Goal: Task Accomplishment & Management: Complete application form

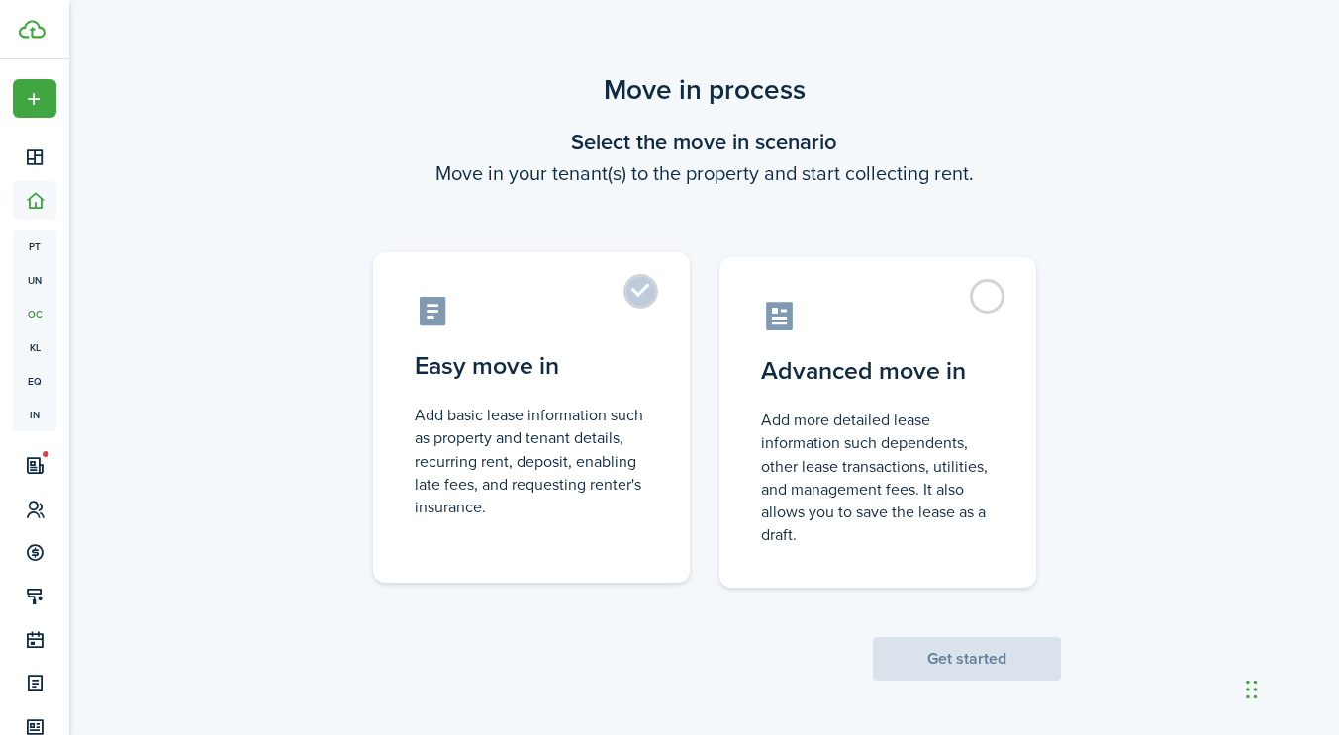
click at [650, 313] on label "Easy move in Add basic lease information such as property and tenant details, r…" at bounding box center [531, 417] width 317 height 330
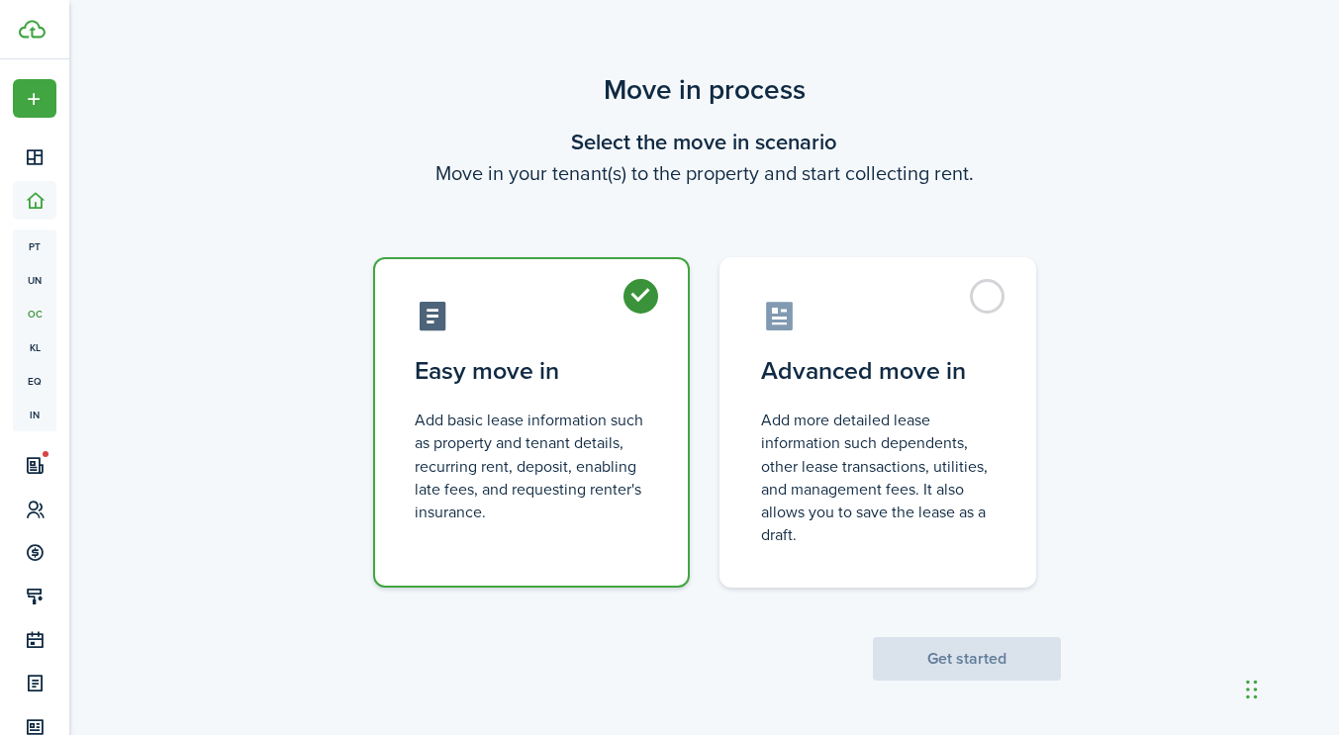
radio input "true"
click at [927, 638] on button "Get started" at bounding box center [967, 659] width 188 height 44
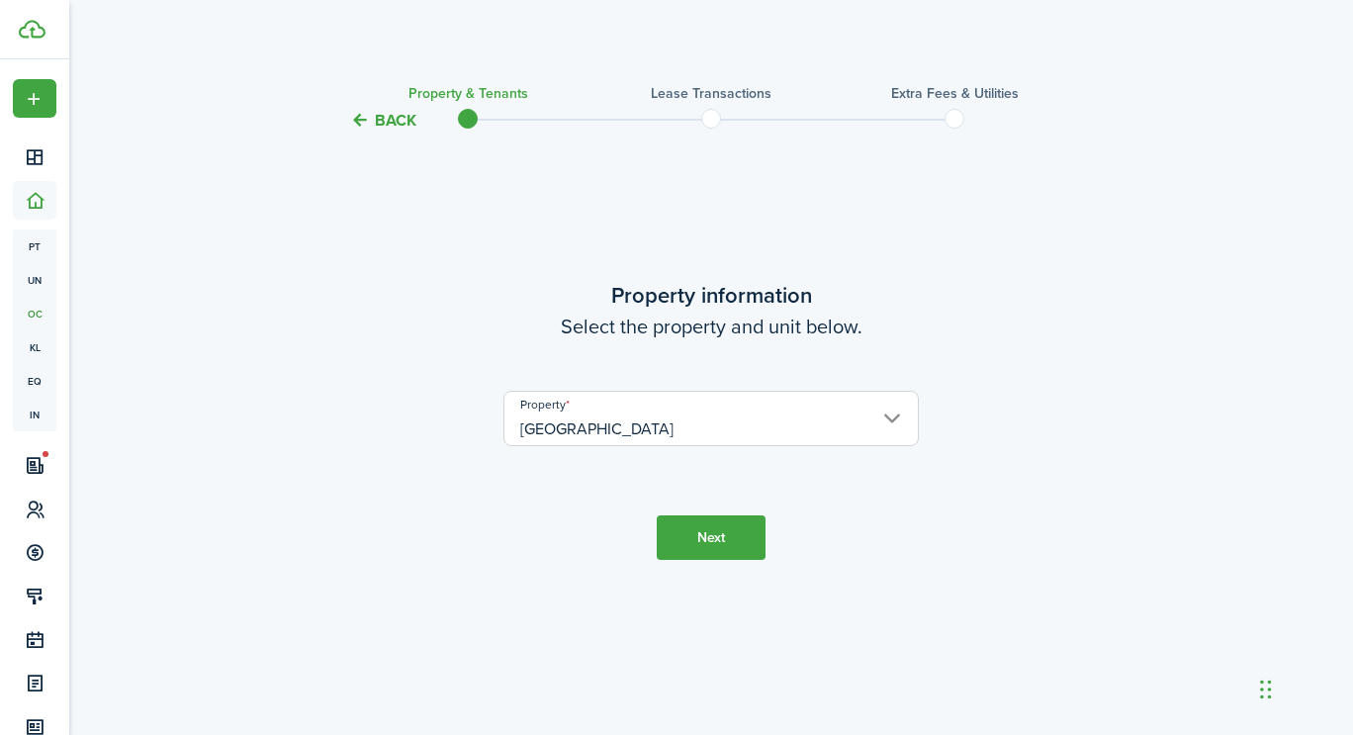
click at [700, 528] on button "Next" at bounding box center [711, 537] width 109 height 45
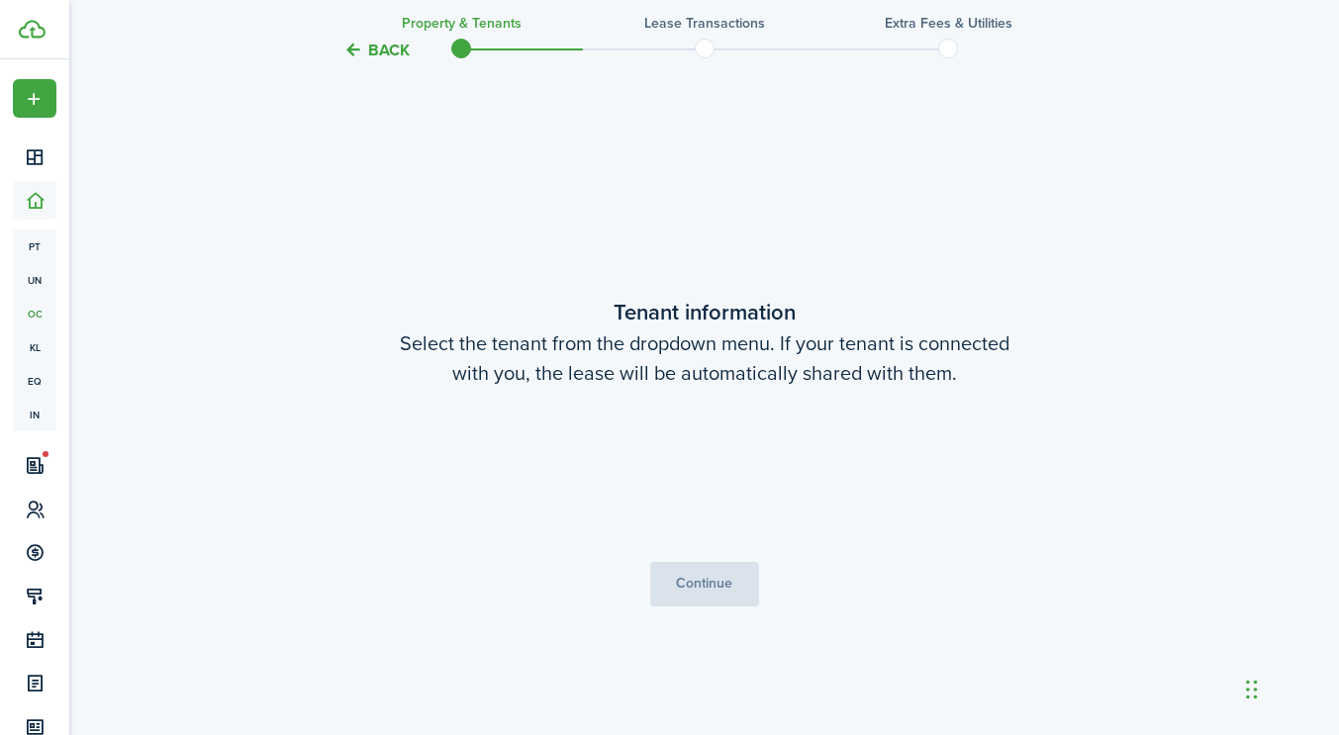
scroll to position [603, 0]
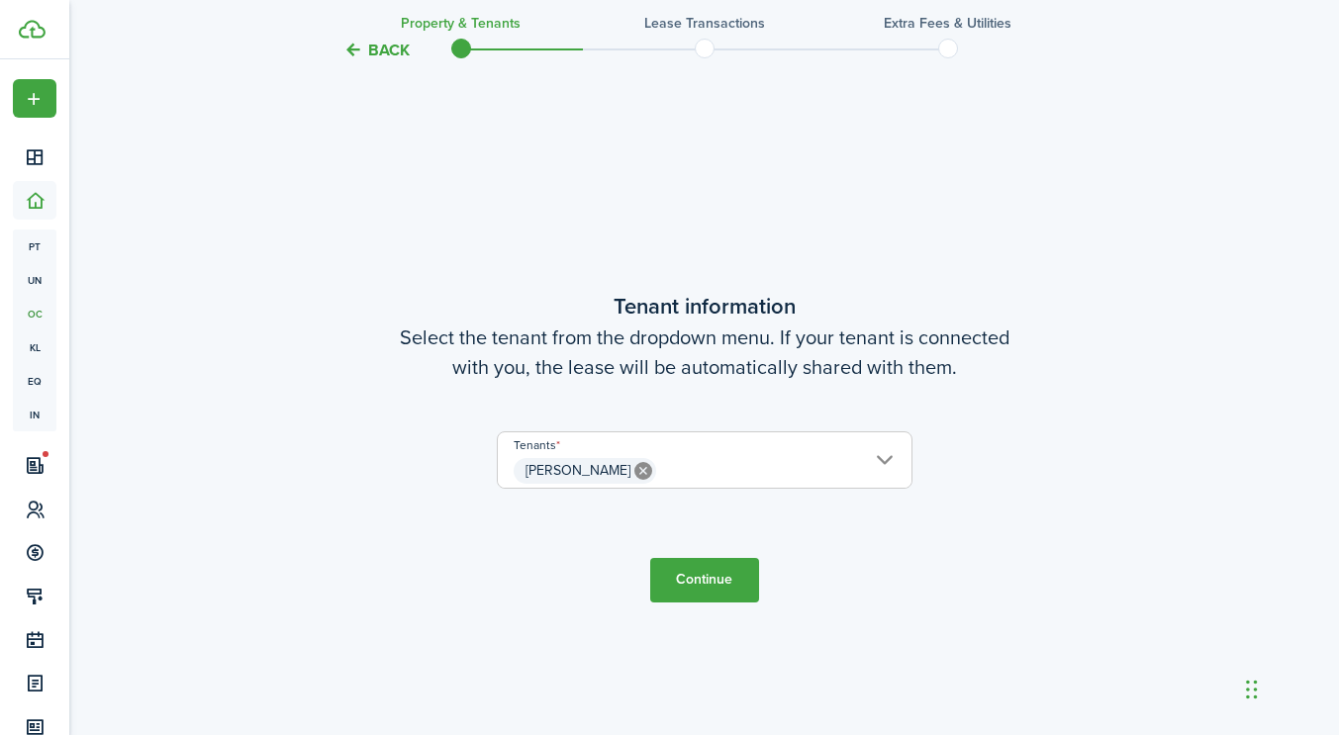
click at [878, 459] on span "[PERSON_NAME]" at bounding box center [705, 471] width 414 height 34
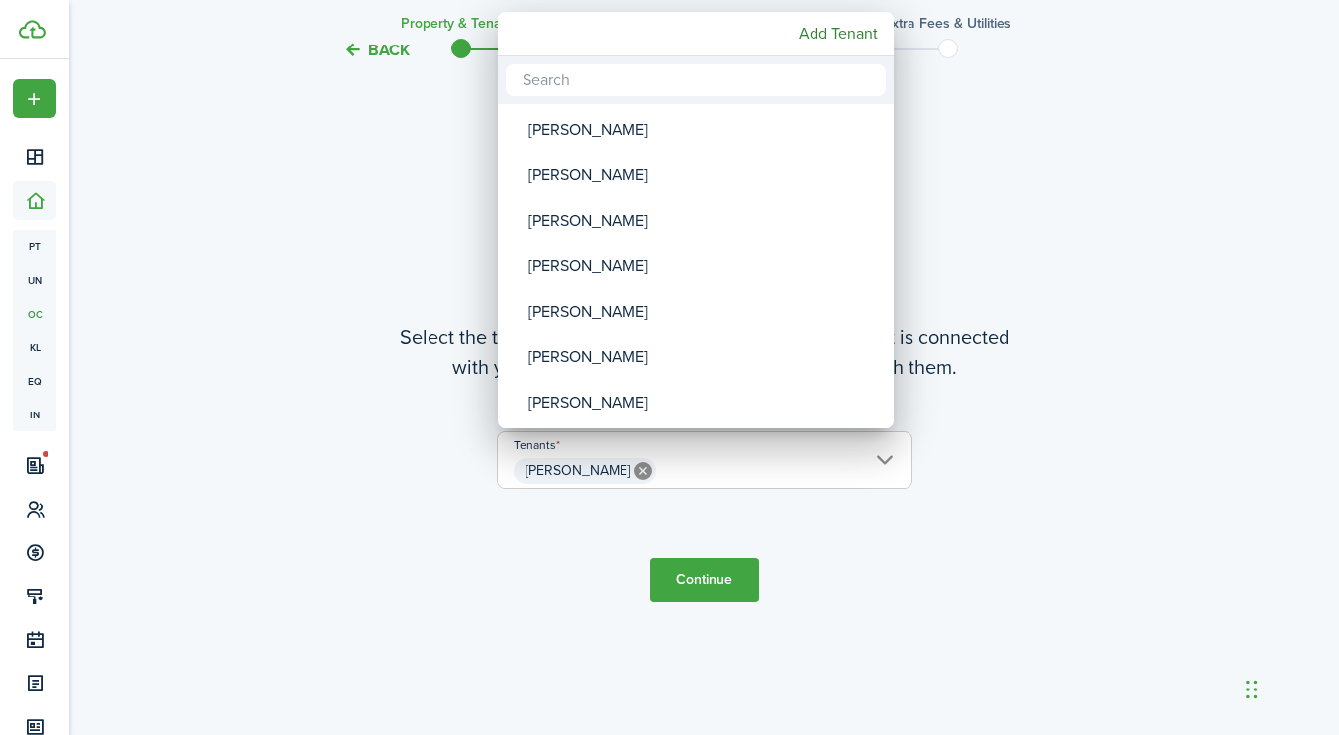
click at [780, 546] on div at bounding box center [669, 368] width 1655 height 1052
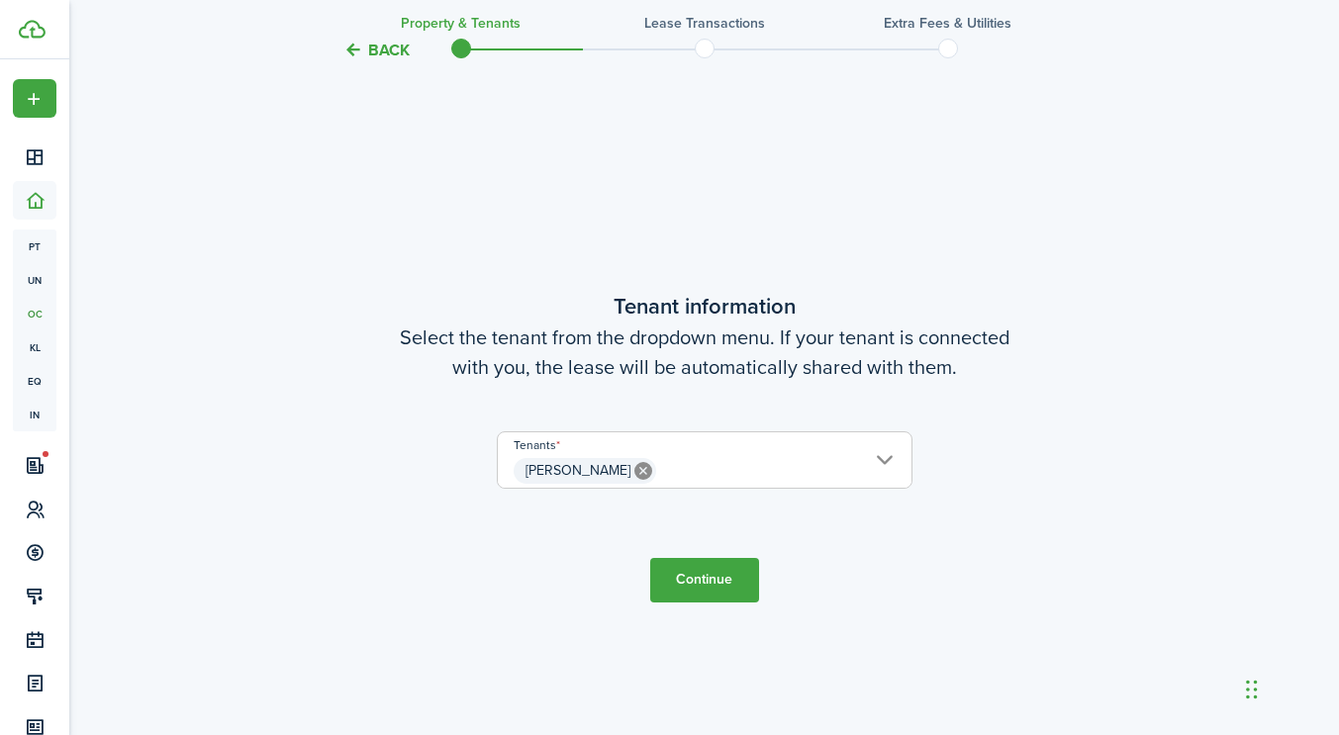
click at [720, 566] on button "Continue" at bounding box center [704, 580] width 109 height 45
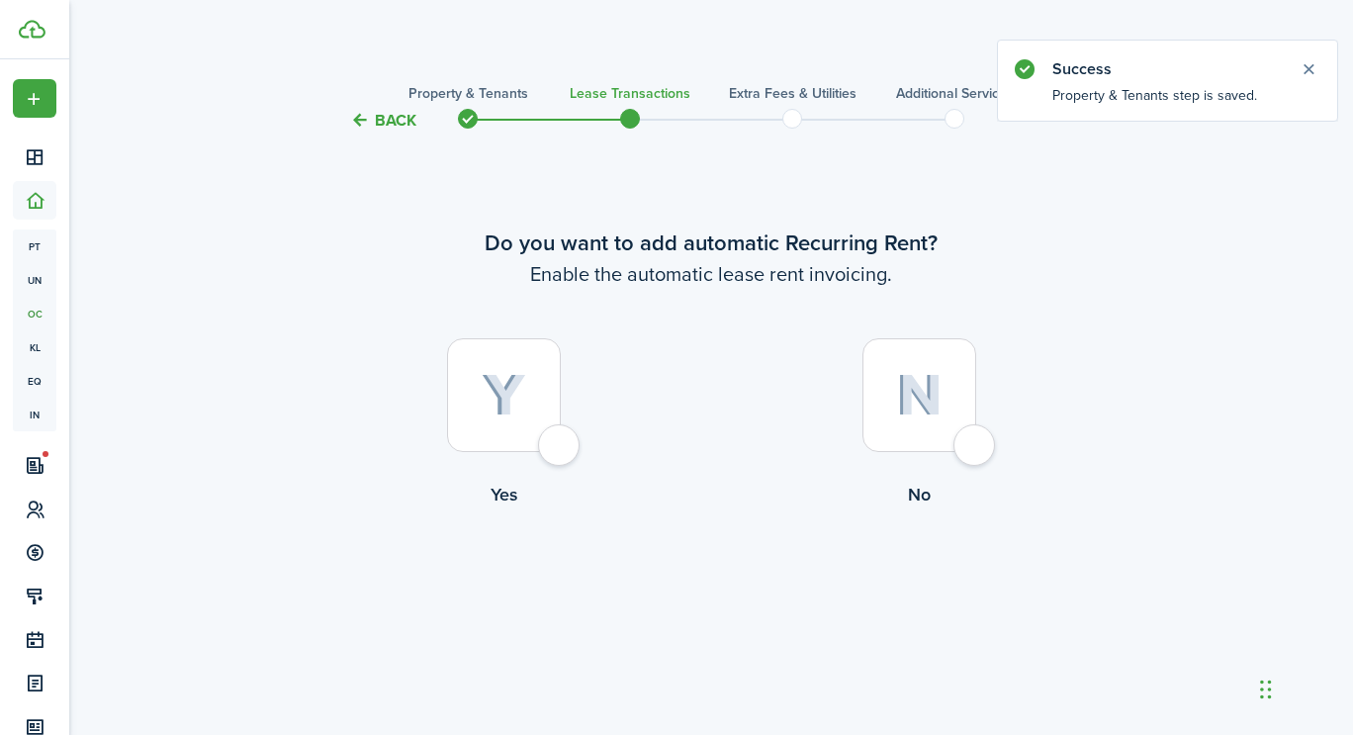
click at [548, 436] on div at bounding box center [504, 395] width 114 height 114
radio input "true"
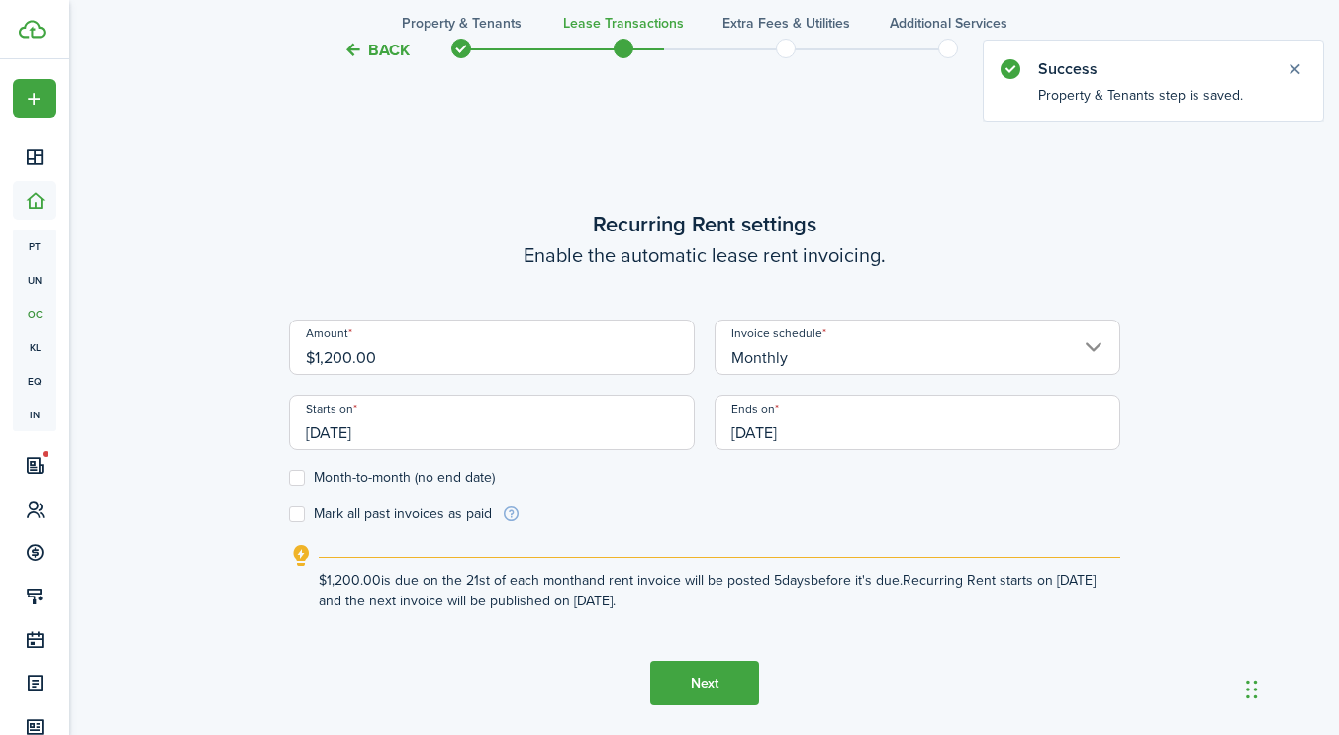
scroll to position [603, 0]
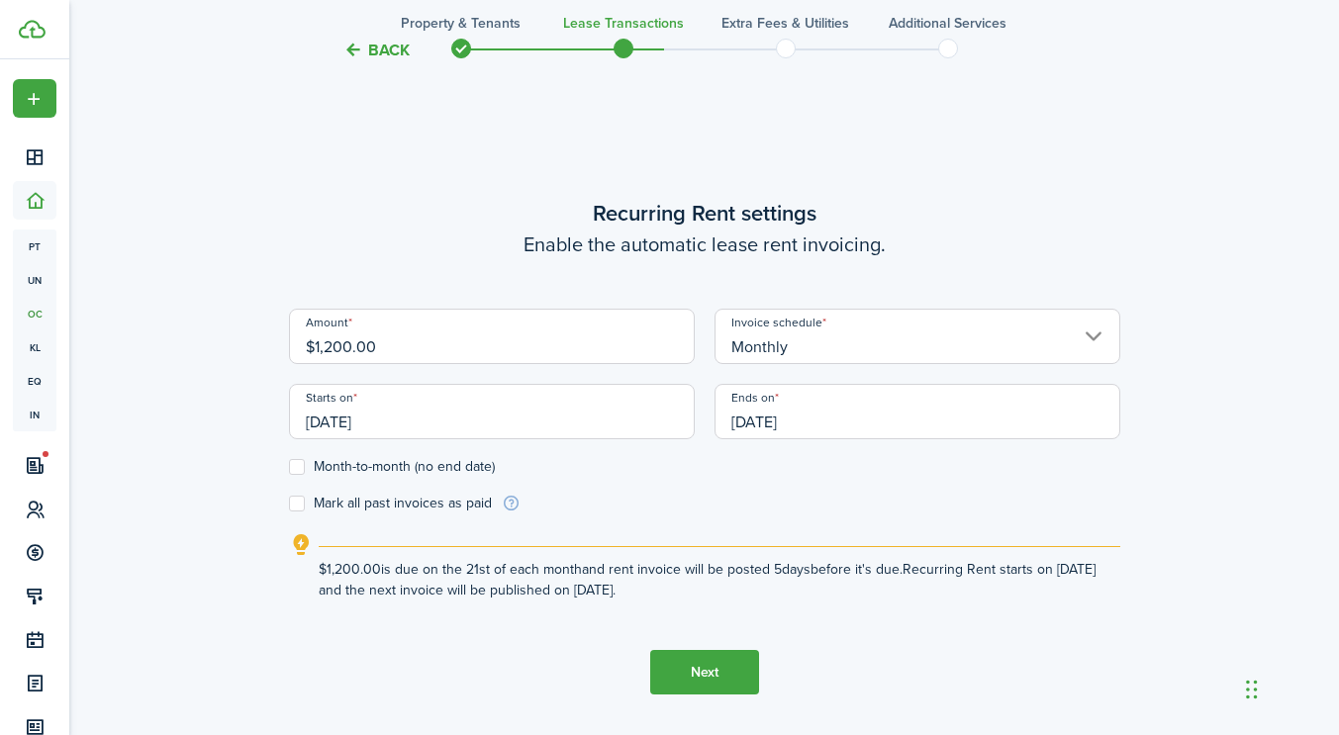
click at [400, 461] on label "Month-to-month (no end date)" at bounding box center [392, 467] width 206 height 16
click at [289, 467] on input "Month-to-month (no end date)" at bounding box center [288, 467] width 1 height 1
checkbox input "true"
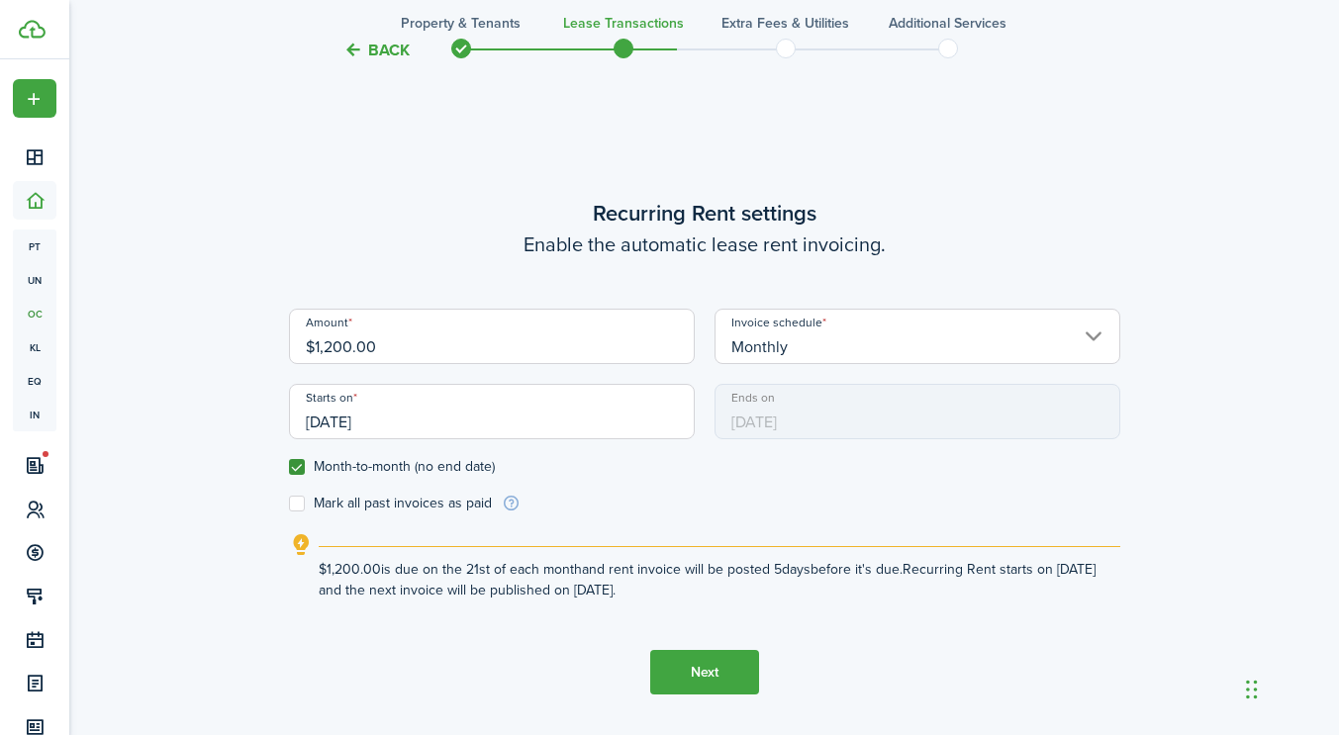
click at [428, 424] on input "[DATE]" at bounding box center [492, 411] width 406 height 55
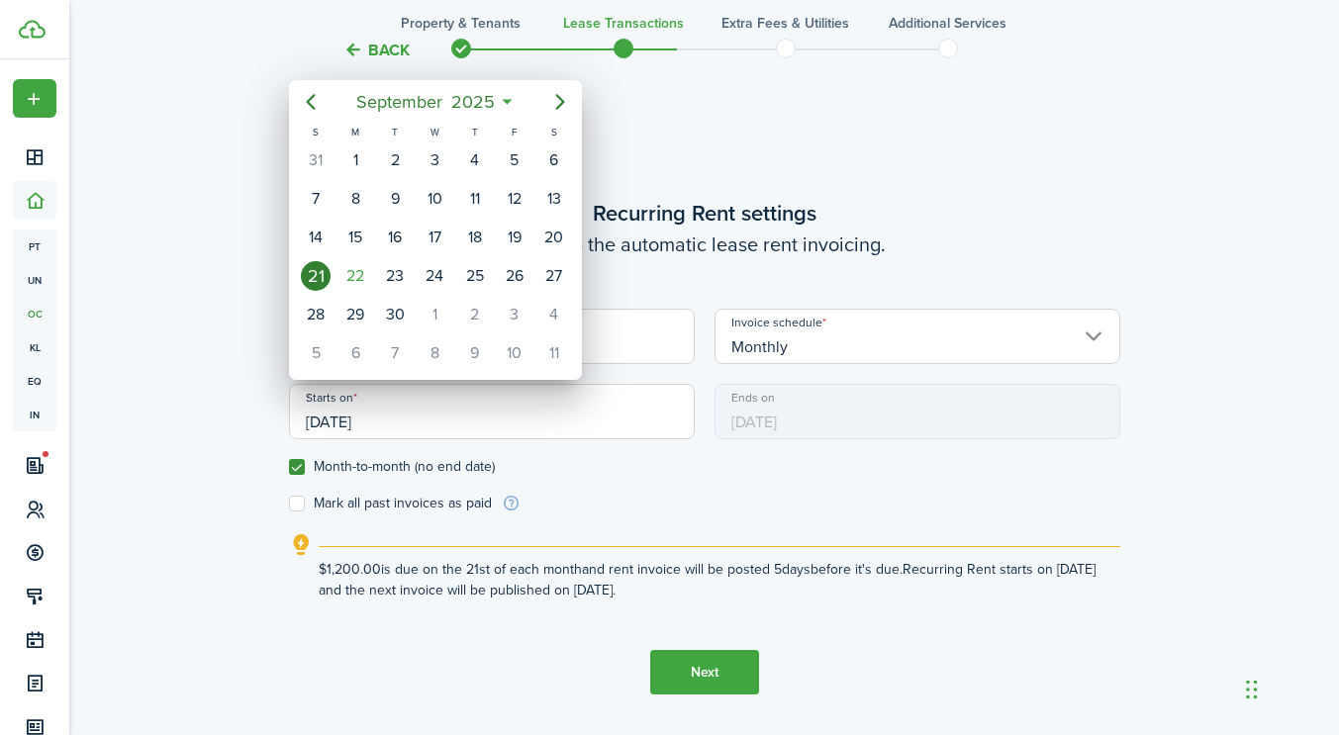
click at [492, 525] on div at bounding box center [669, 368] width 1655 height 1052
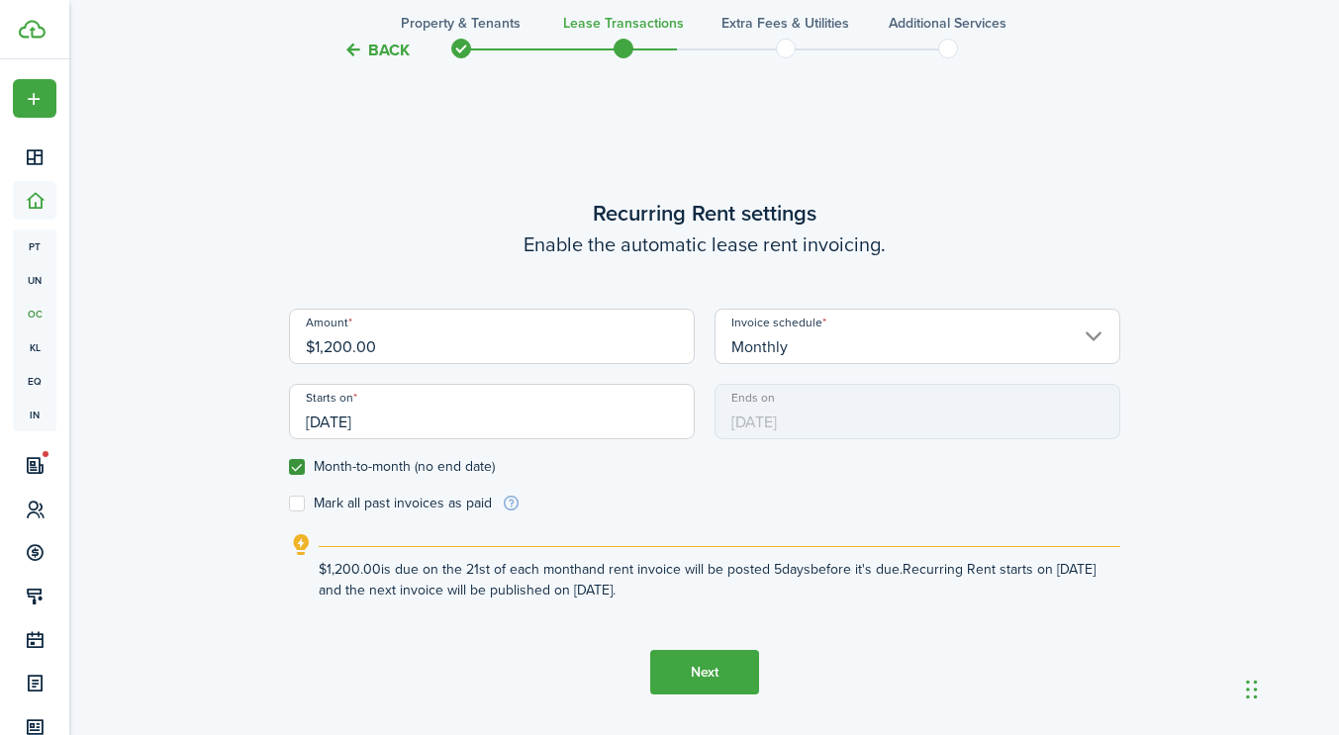
click at [573, 426] on input "[DATE]" at bounding box center [492, 411] width 406 height 55
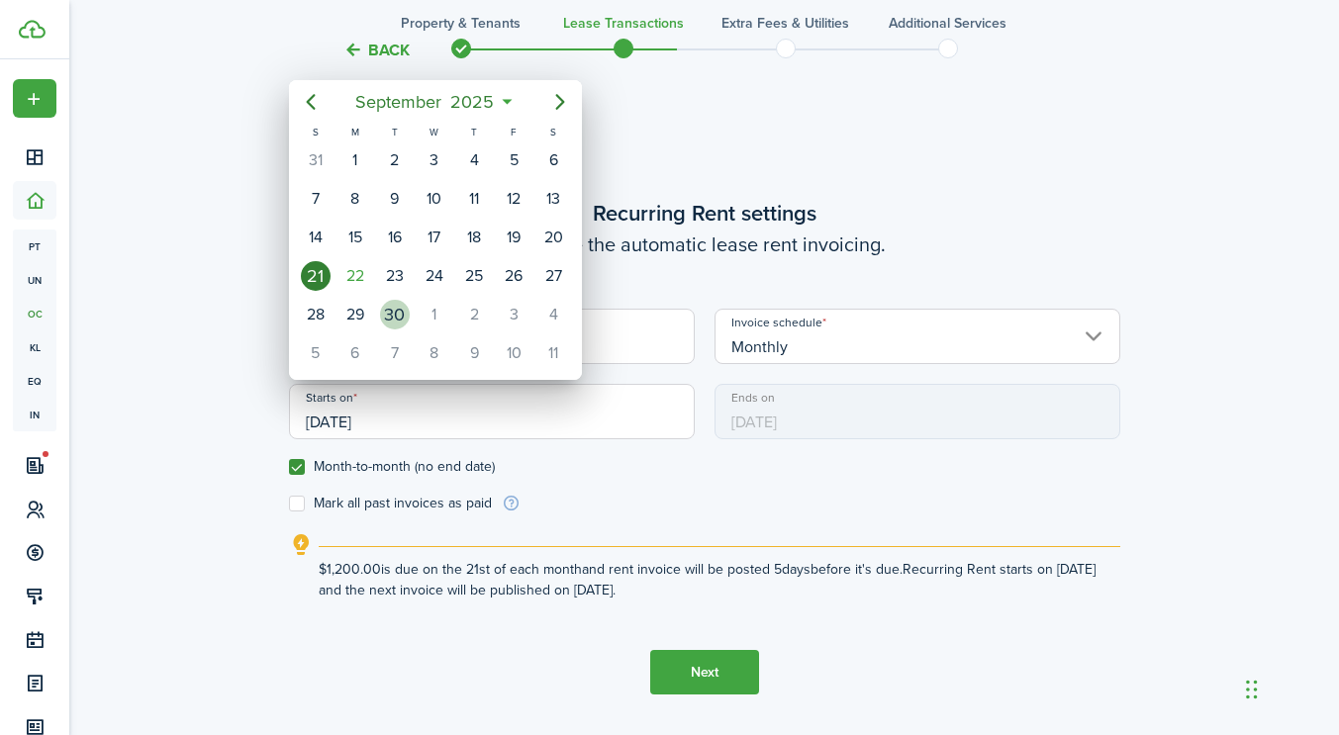
click at [402, 310] on div "30" at bounding box center [395, 315] width 30 height 30
type input "[DATE]"
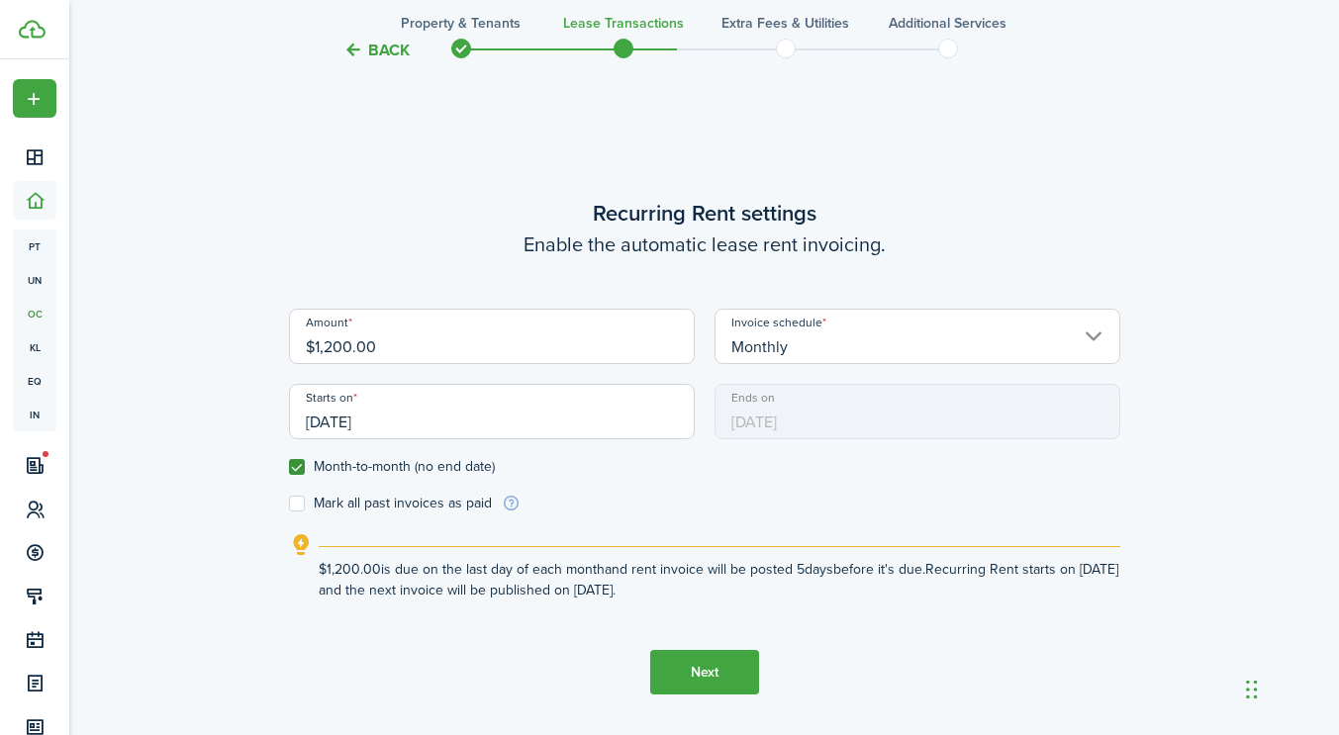
click at [684, 679] on button "Next" at bounding box center [704, 672] width 109 height 45
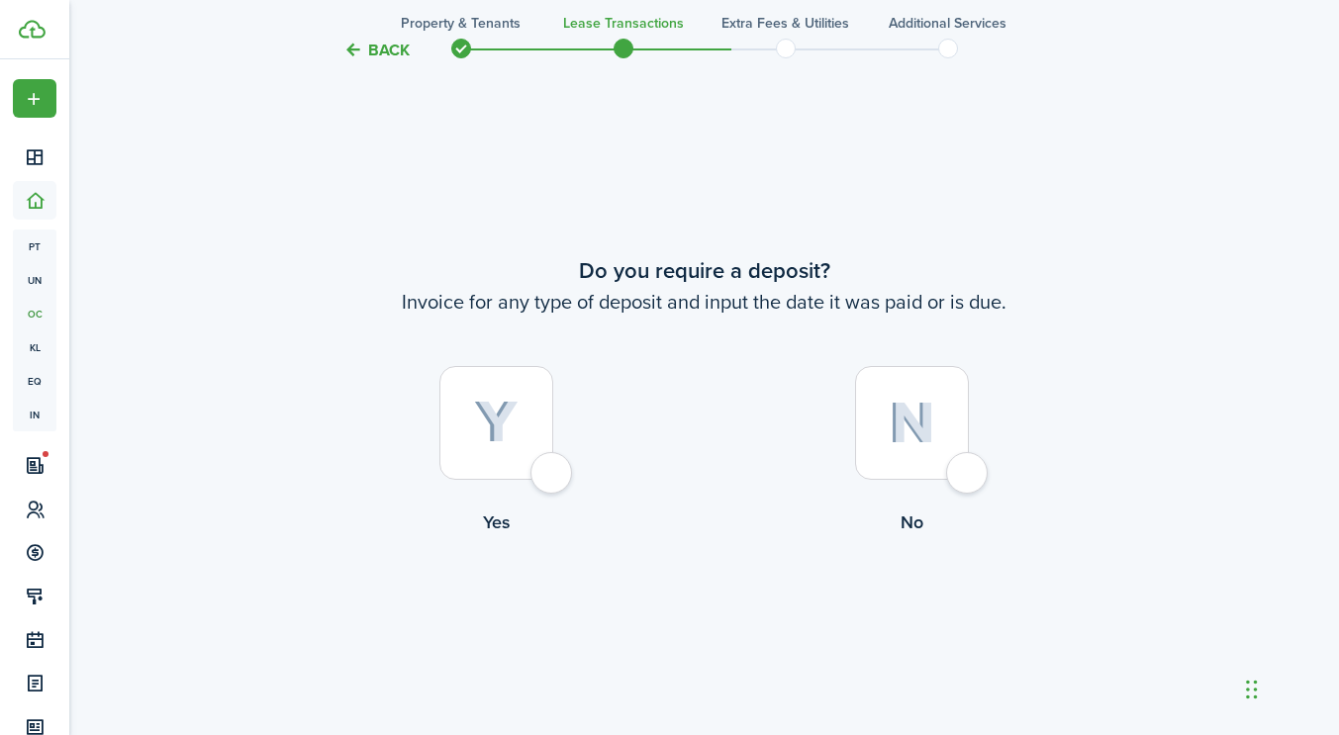
scroll to position [1338, 0]
click at [551, 479] on div at bounding box center [496, 422] width 114 height 114
radio input "true"
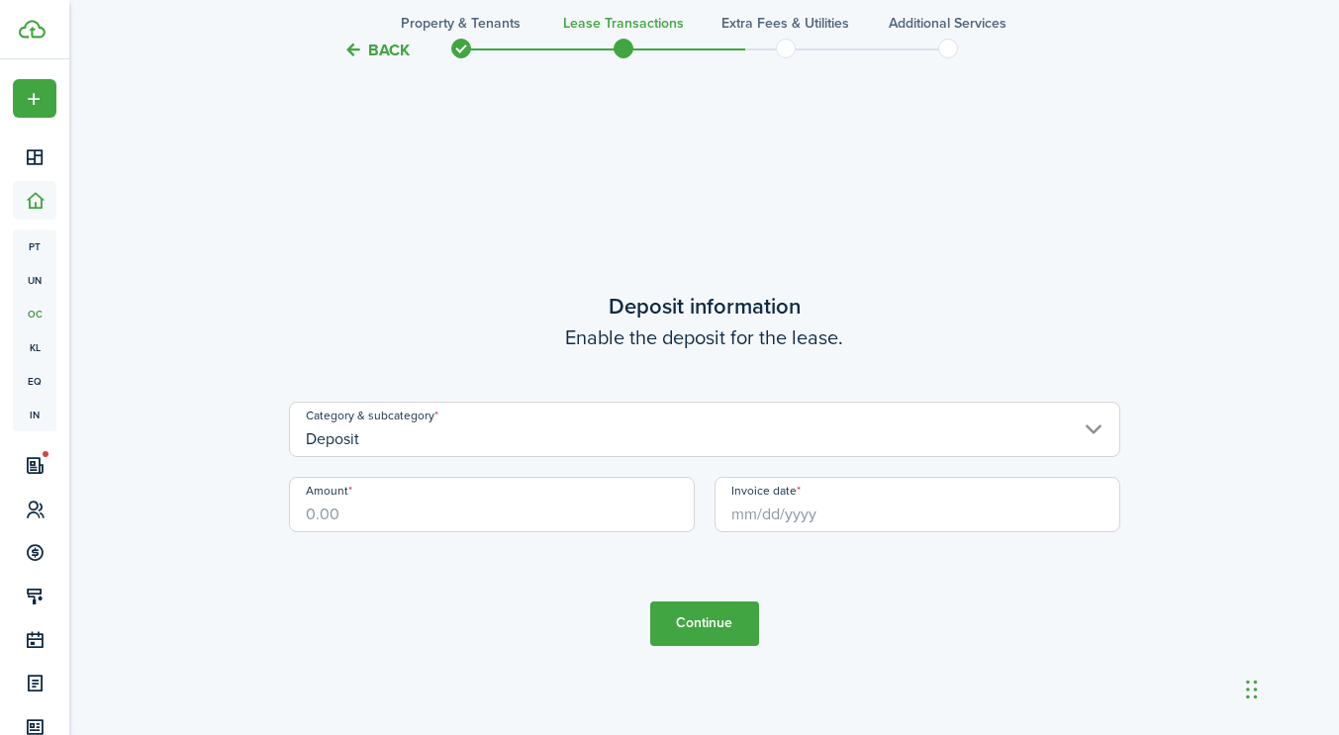
scroll to position [2073, 0]
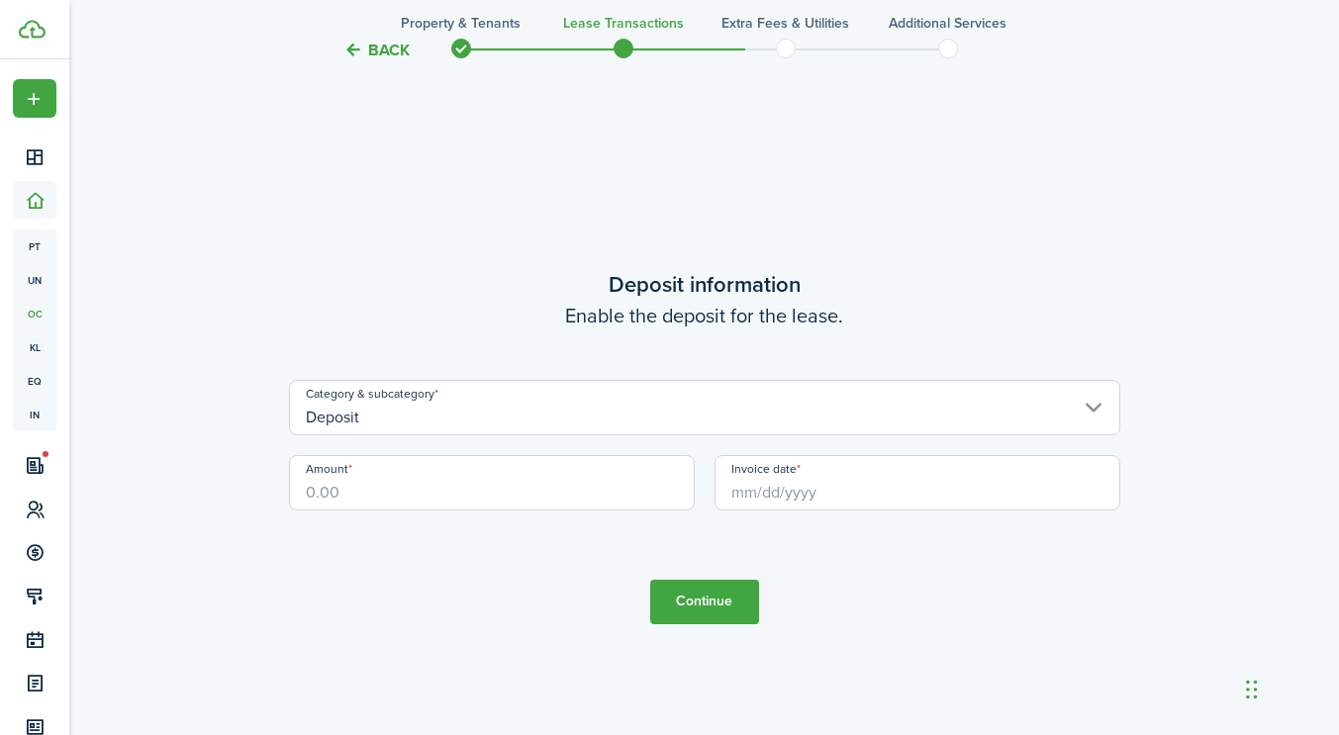
drag, startPoint x: 551, startPoint y: 492, endPoint x: 537, endPoint y: 485, distance: 15.5
click at [537, 485] on input "Amount" at bounding box center [492, 482] width 406 height 55
click at [766, 502] on input "Invoice date" at bounding box center [917, 482] width 406 height 55
type input "$1,200.00"
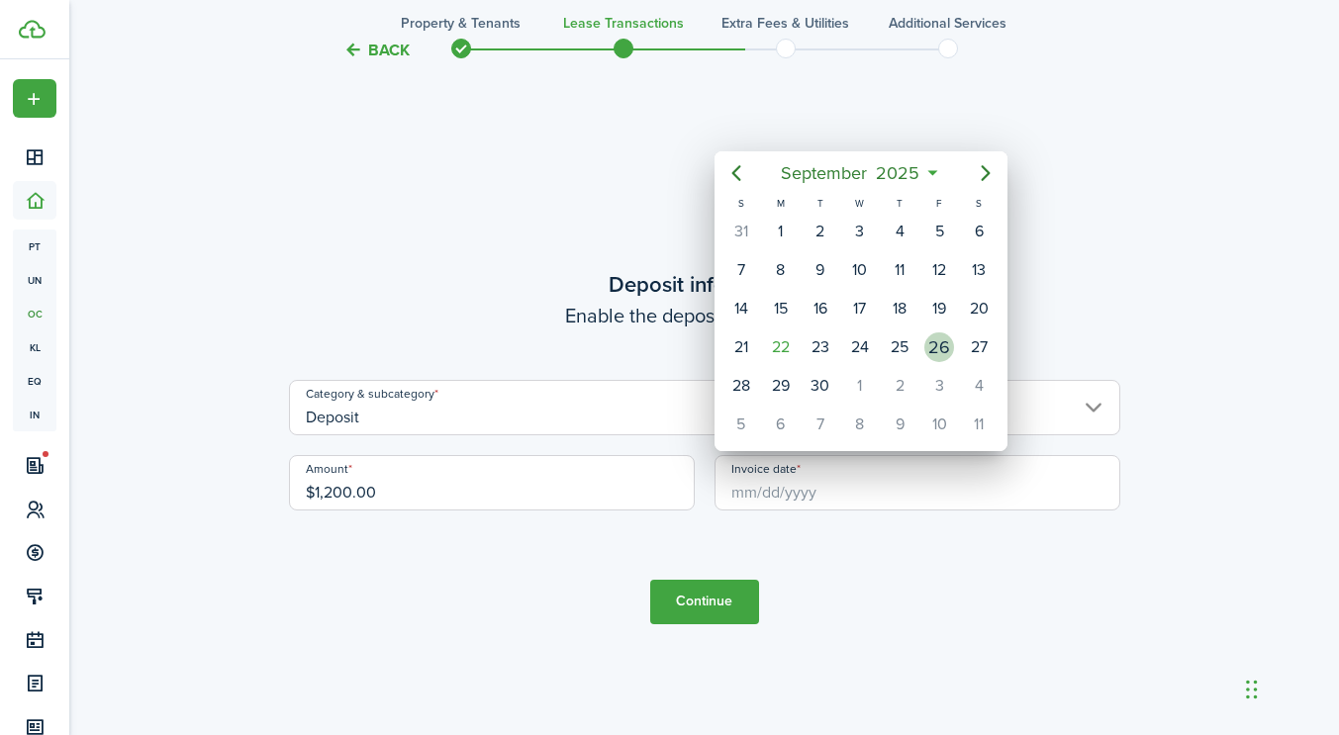
click at [936, 350] on div "26" at bounding box center [939, 347] width 30 height 30
type input "[DATE]"
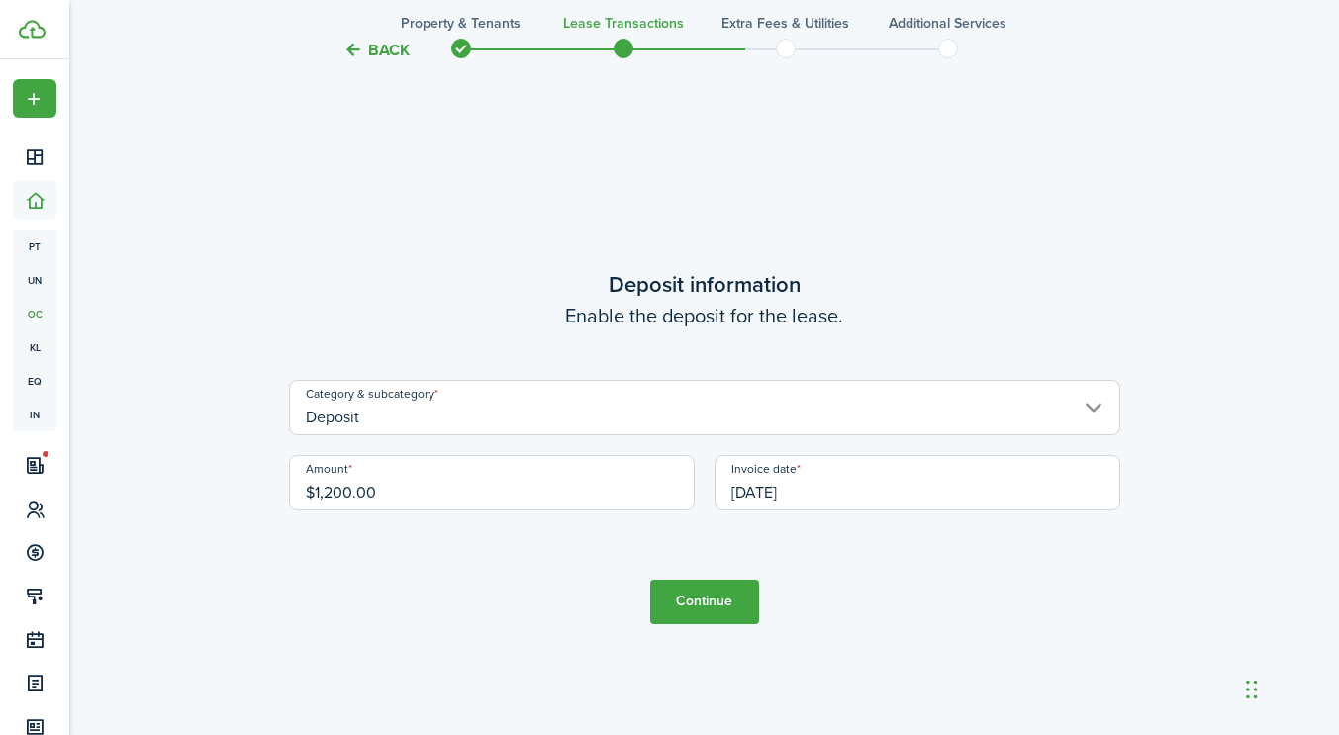
click at [699, 587] on button "Continue" at bounding box center [704, 602] width 109 height 45
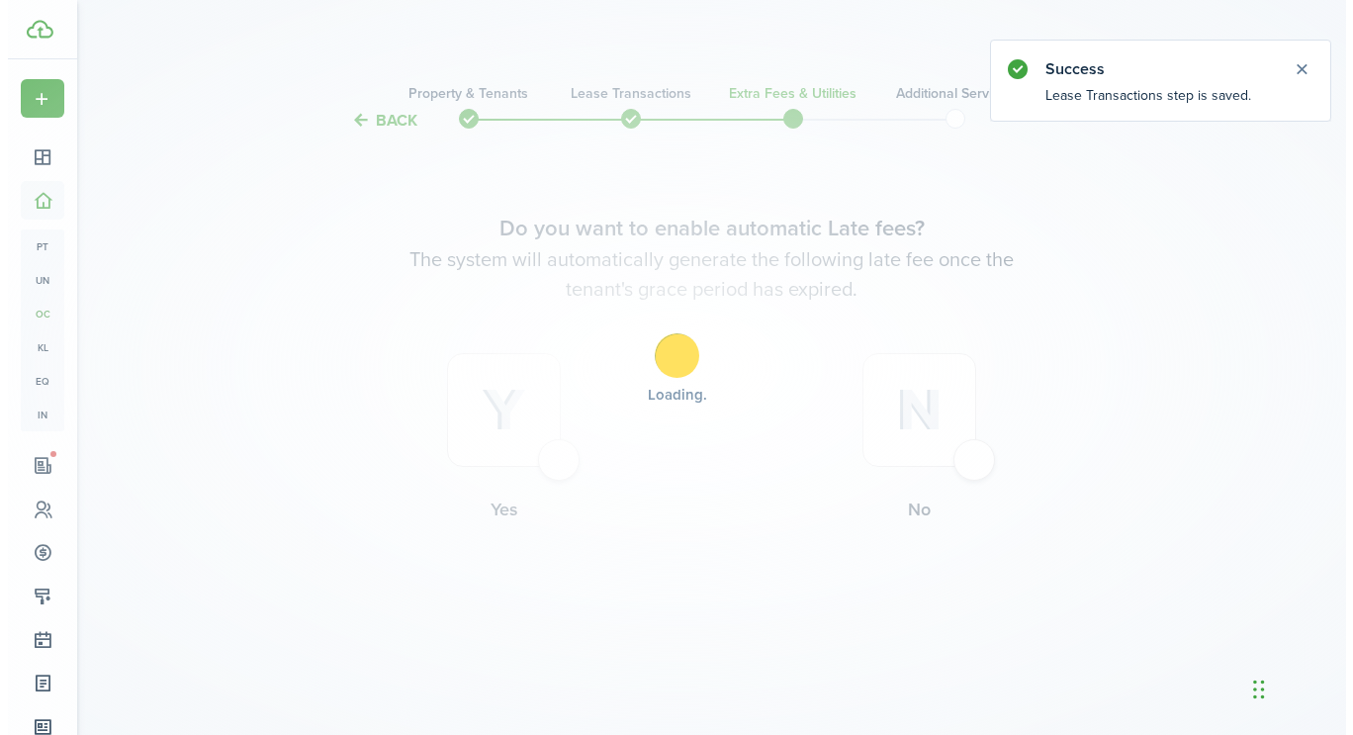
scroll to position [0, 0]
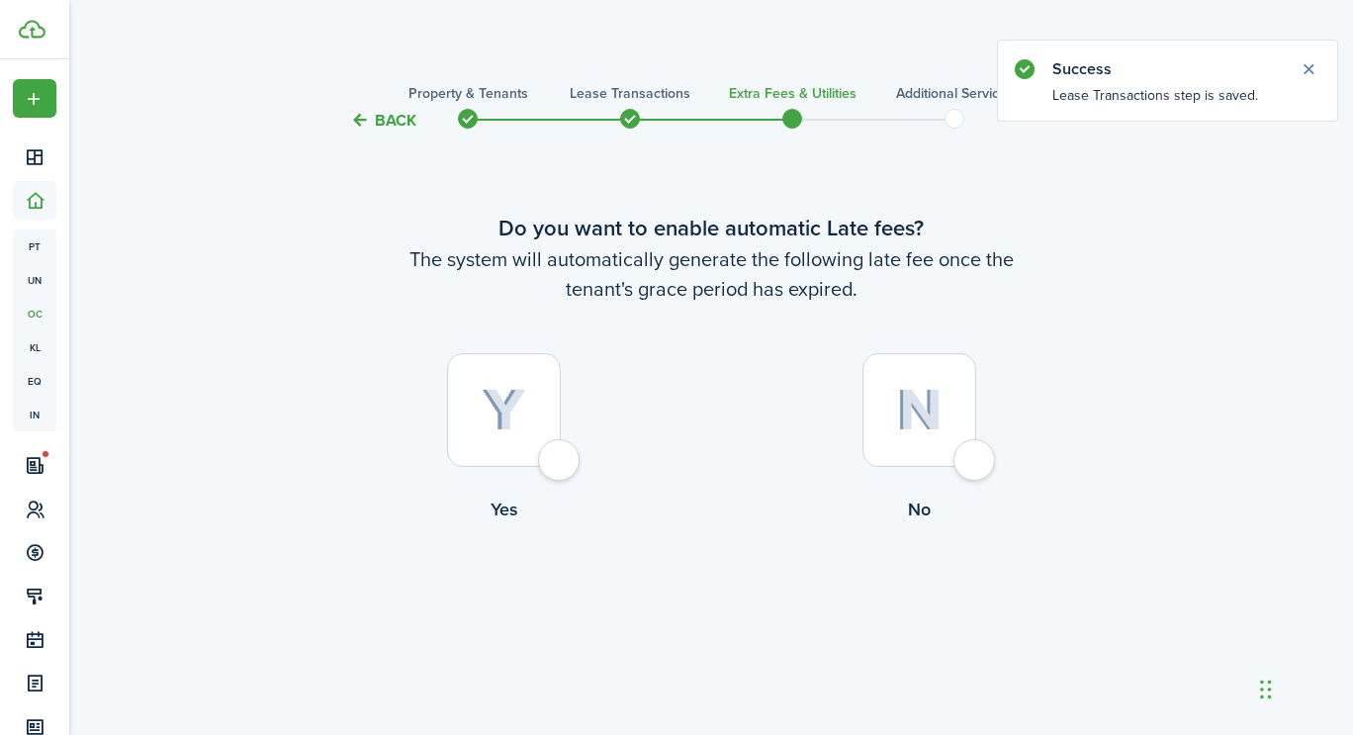
click at [561, 467] on div at bounding box center [504, 410] width 114 height 114
radio input "true"
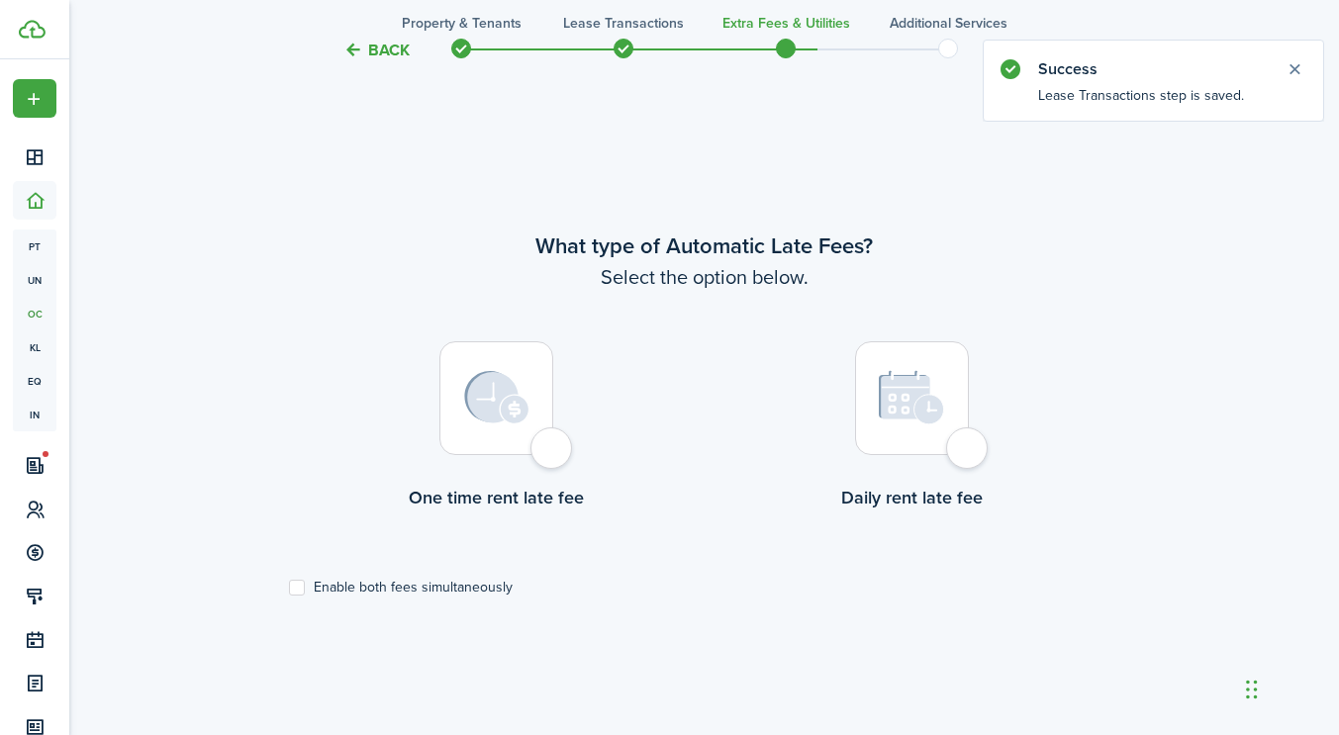
scroll to position [603, 0]
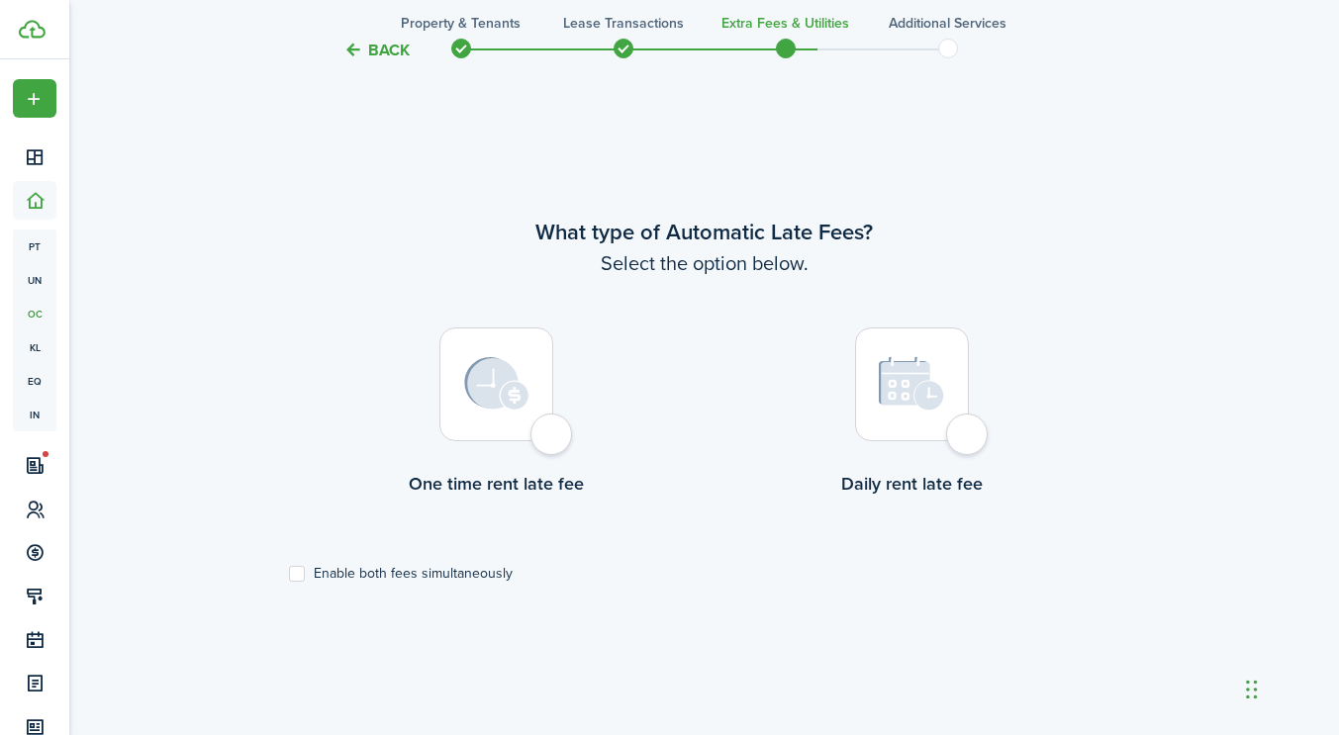
click at [553, 441] on div at bounding box center [496, 384] width 114 height 114
radio input "true"
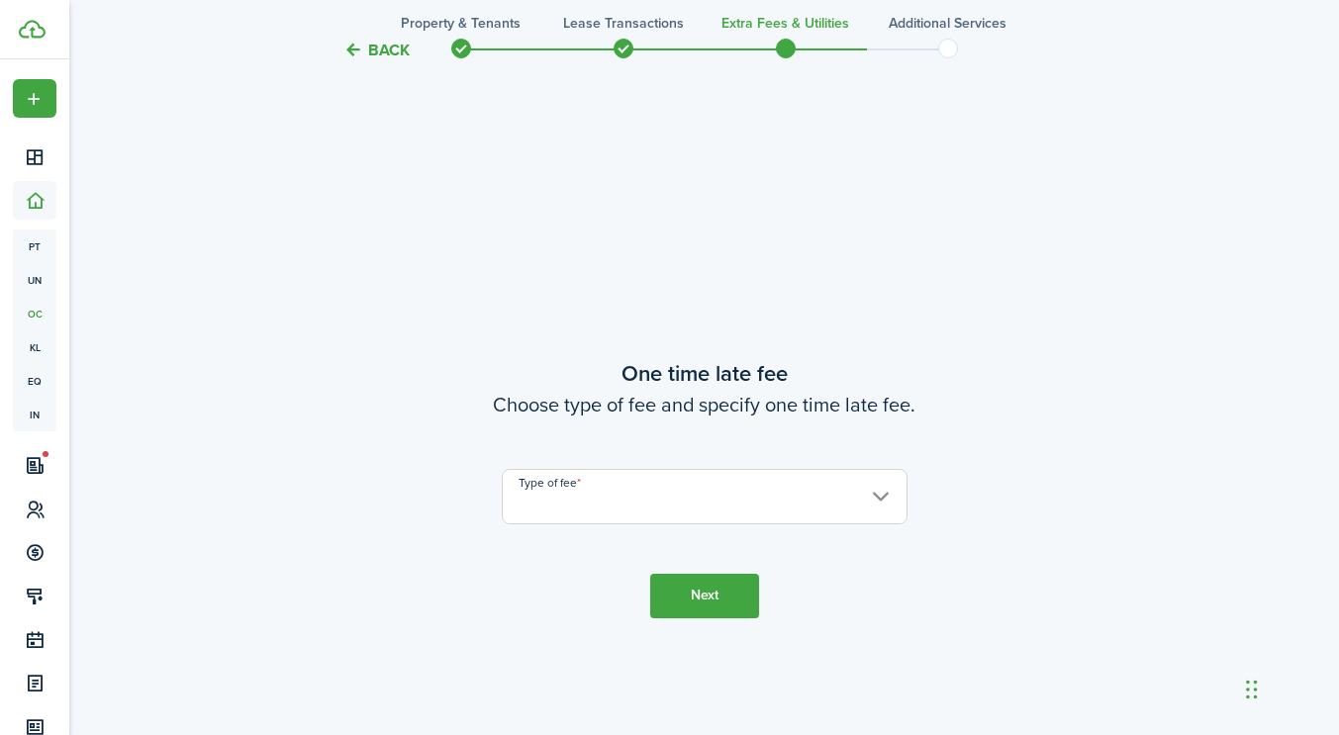
scroll to position [1338, 0]
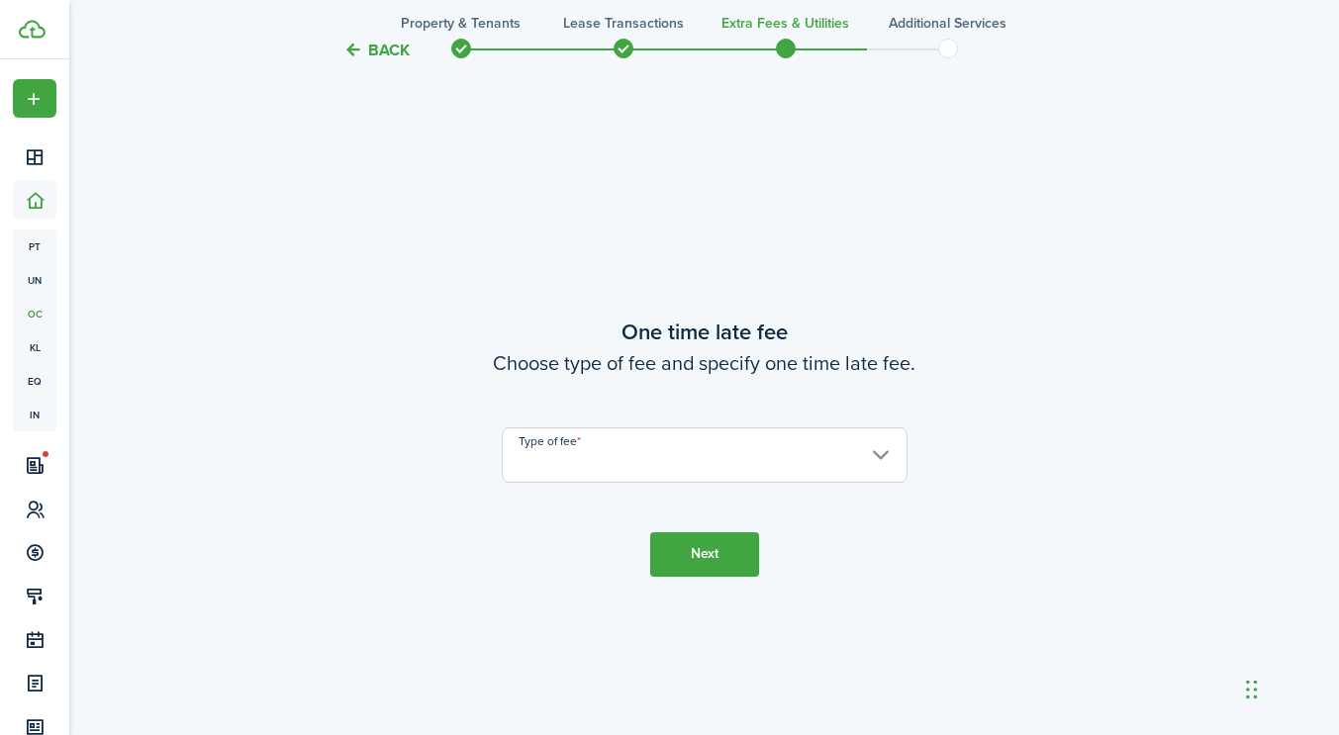
click at [573, 467] on input "Type of fee" at bounding box center [705, 454] width 406 height 55
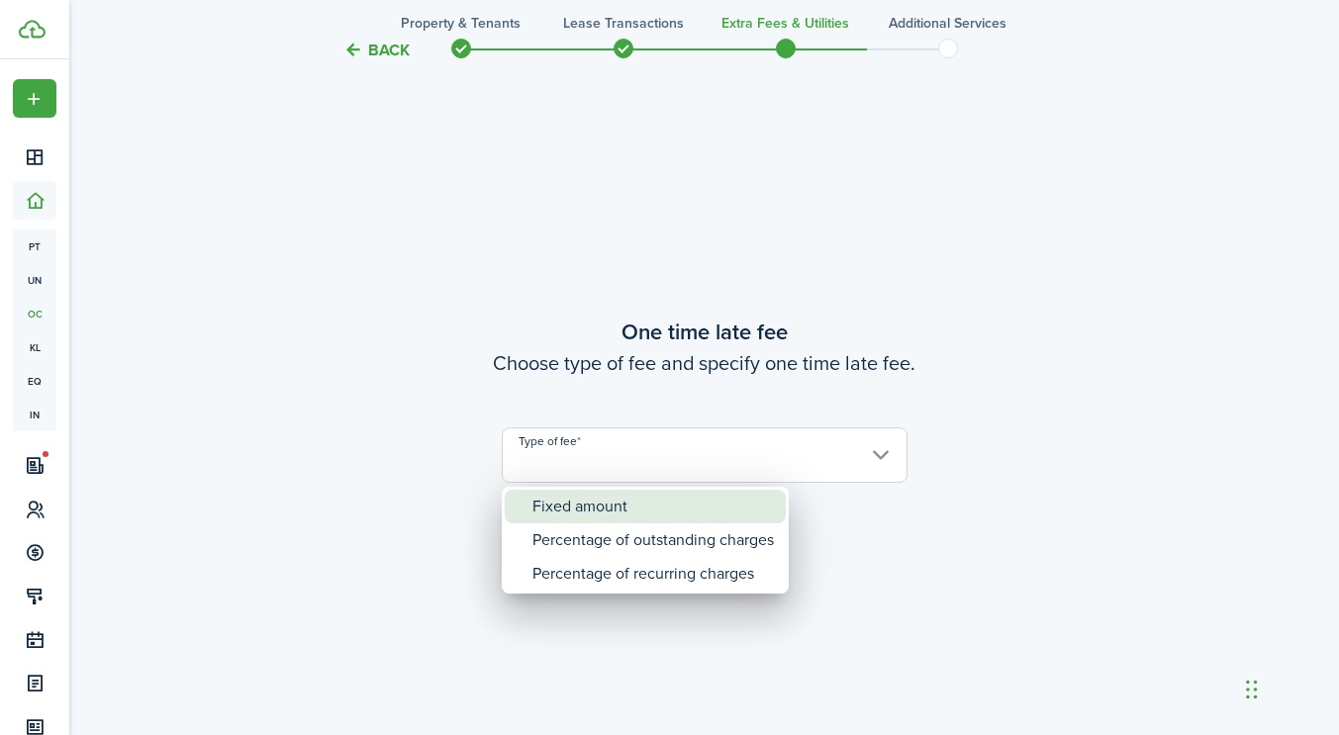
click at [580, 506] on div "Fixed amount" at bounding box center [652, 507] width 241 height 34
type input "Fixed amount"
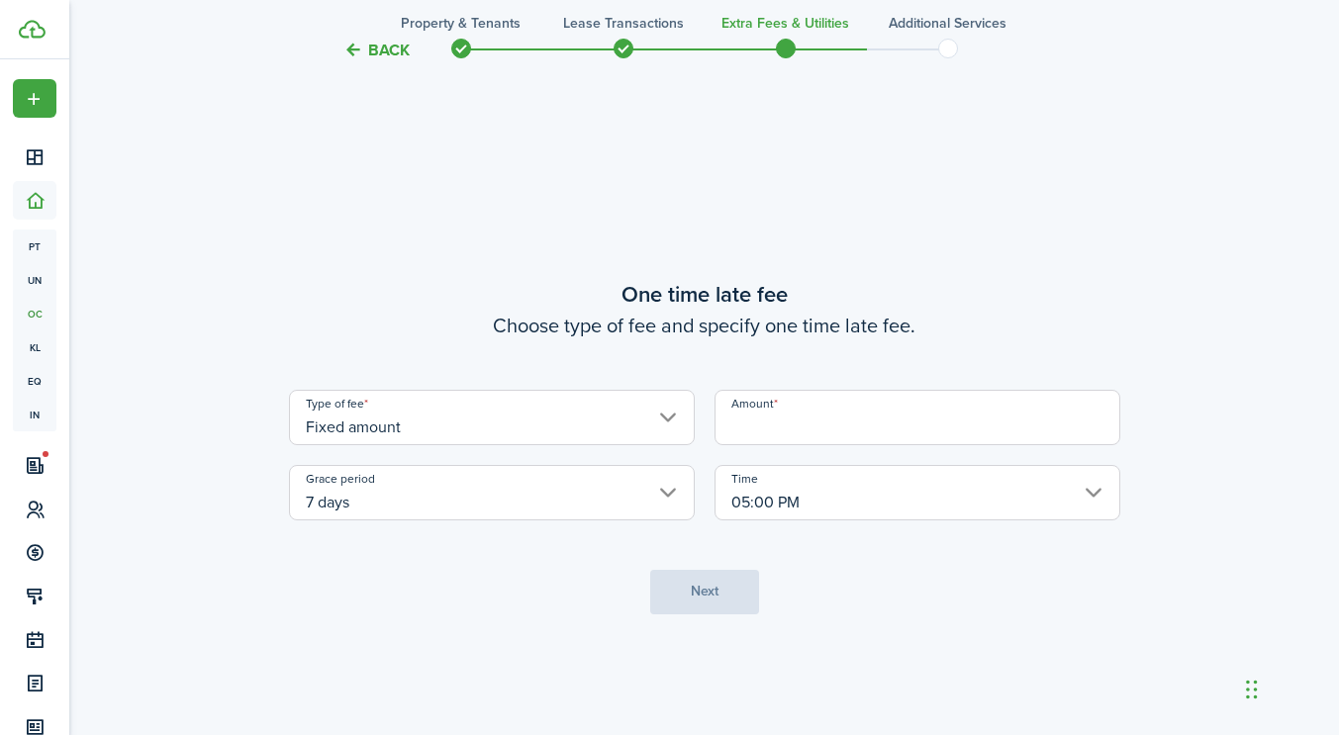
click at [765, 431] on input "Amount" at bounding box center [917, 417] width 406 height 55
type input "$25.00"
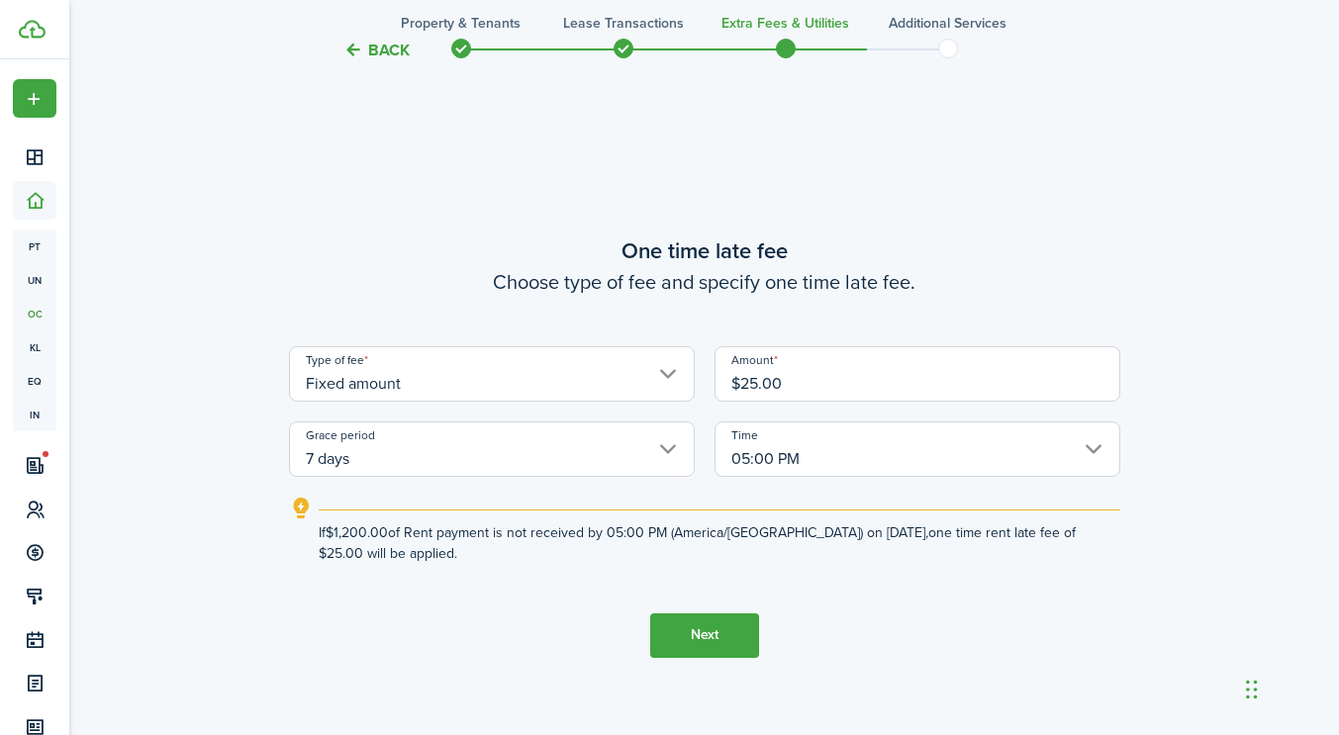
click at [707, 637] on button "Next" at bounding box center [704, 635] width 109 height 45
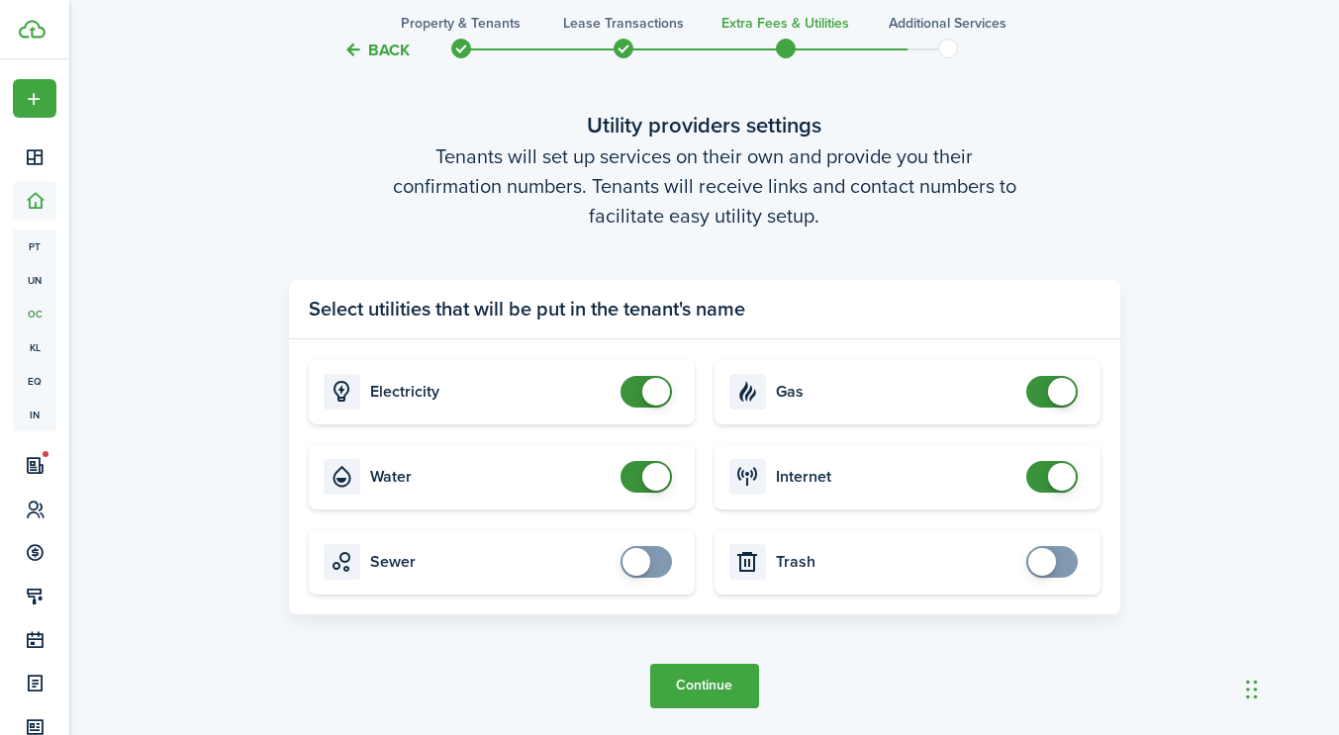
scroll to position [2128, 0]
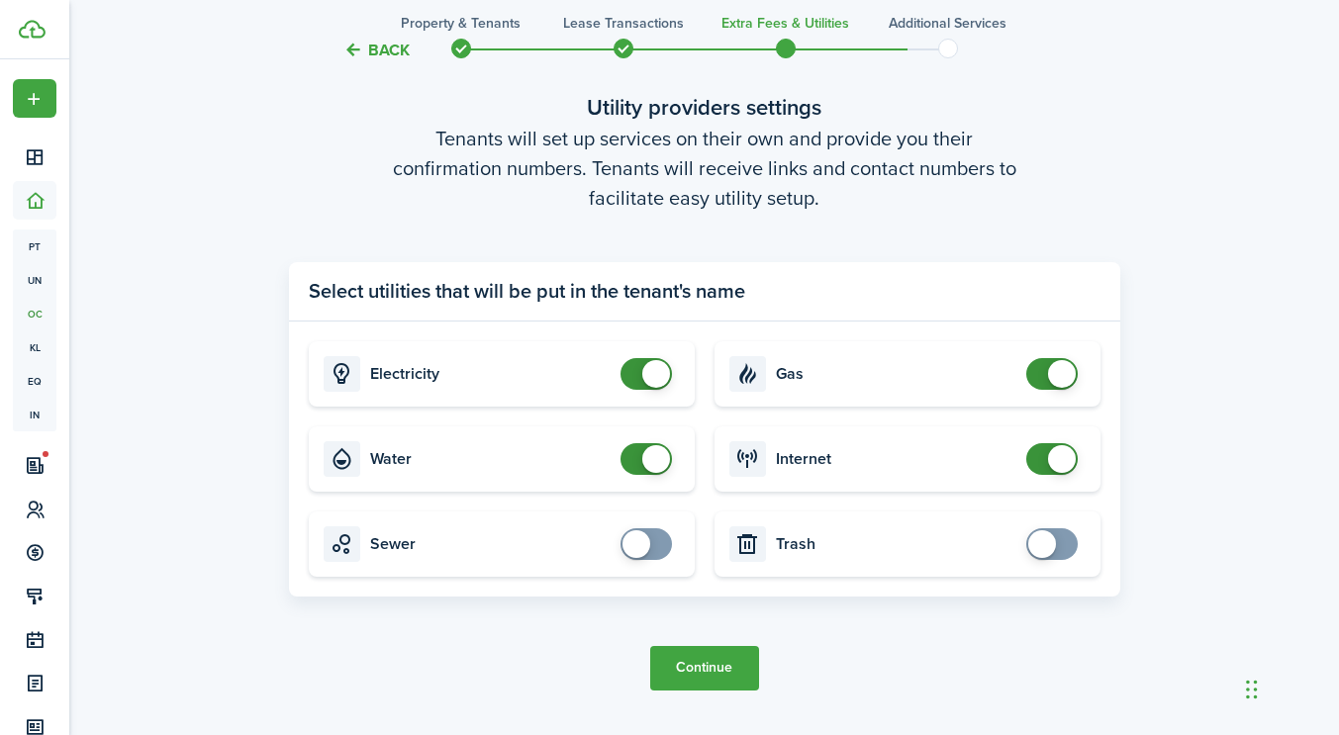
checkbox input "false"
click at [644, 473] on span at bounding box center [646, 459] width 20 height 32
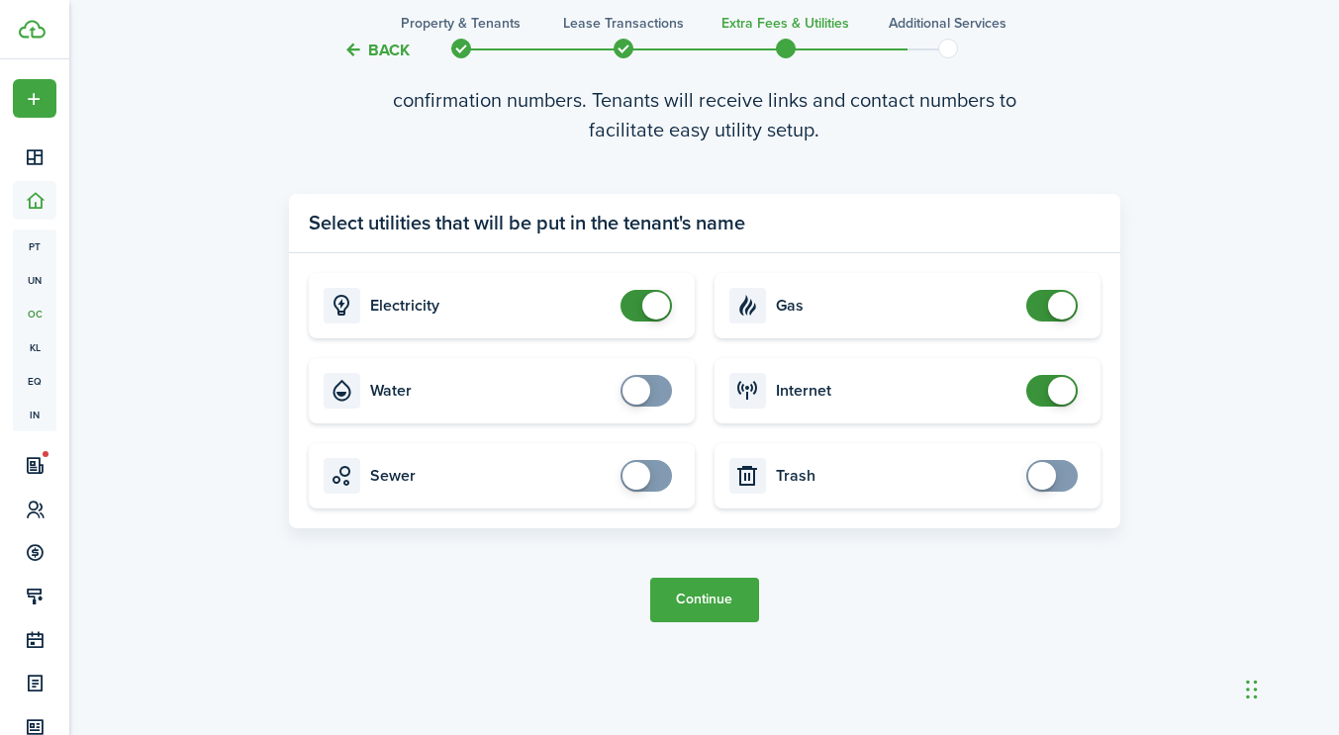
scroll to position [2201, 0]
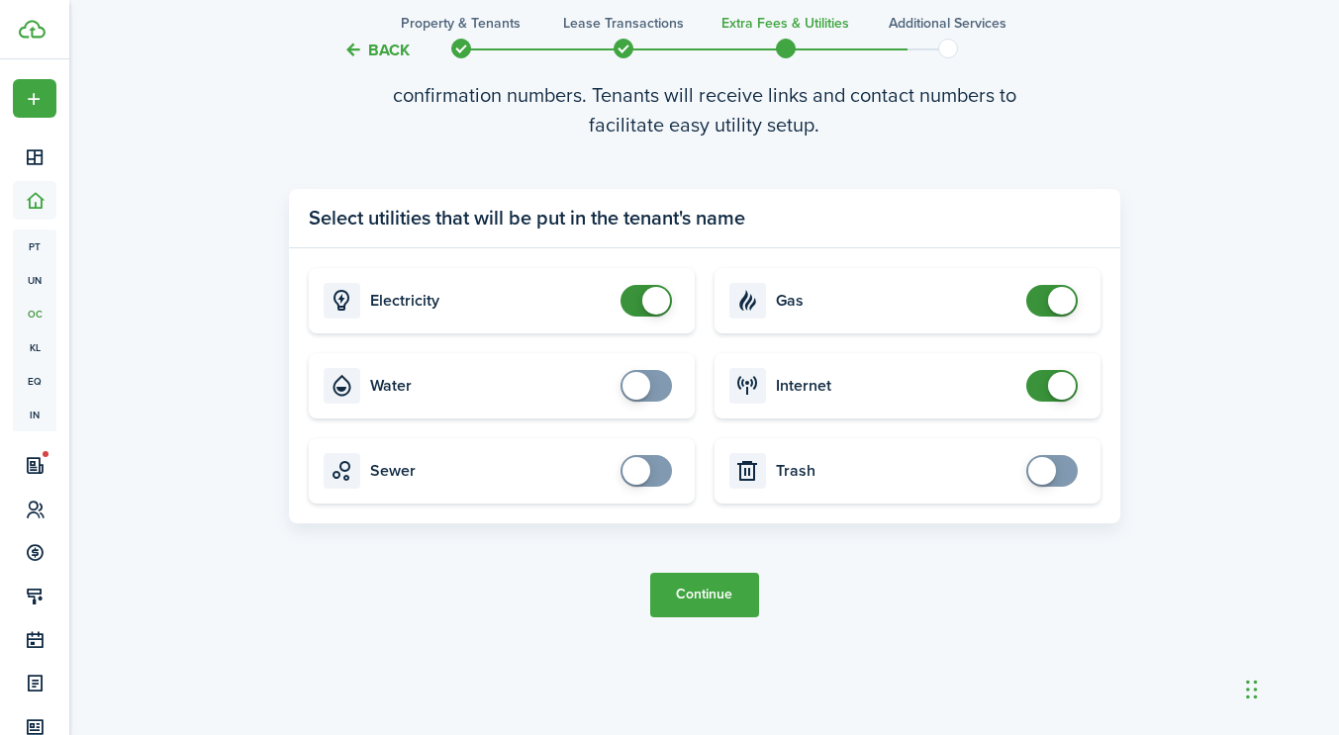
checkbox input "true"
click at [1052, 467] on span at bounding box center [1042, 471] width 28 height 28
checkbox input "false"
click at [1057, 304] on span at bounding box center [1062, 301] width 28 height 28
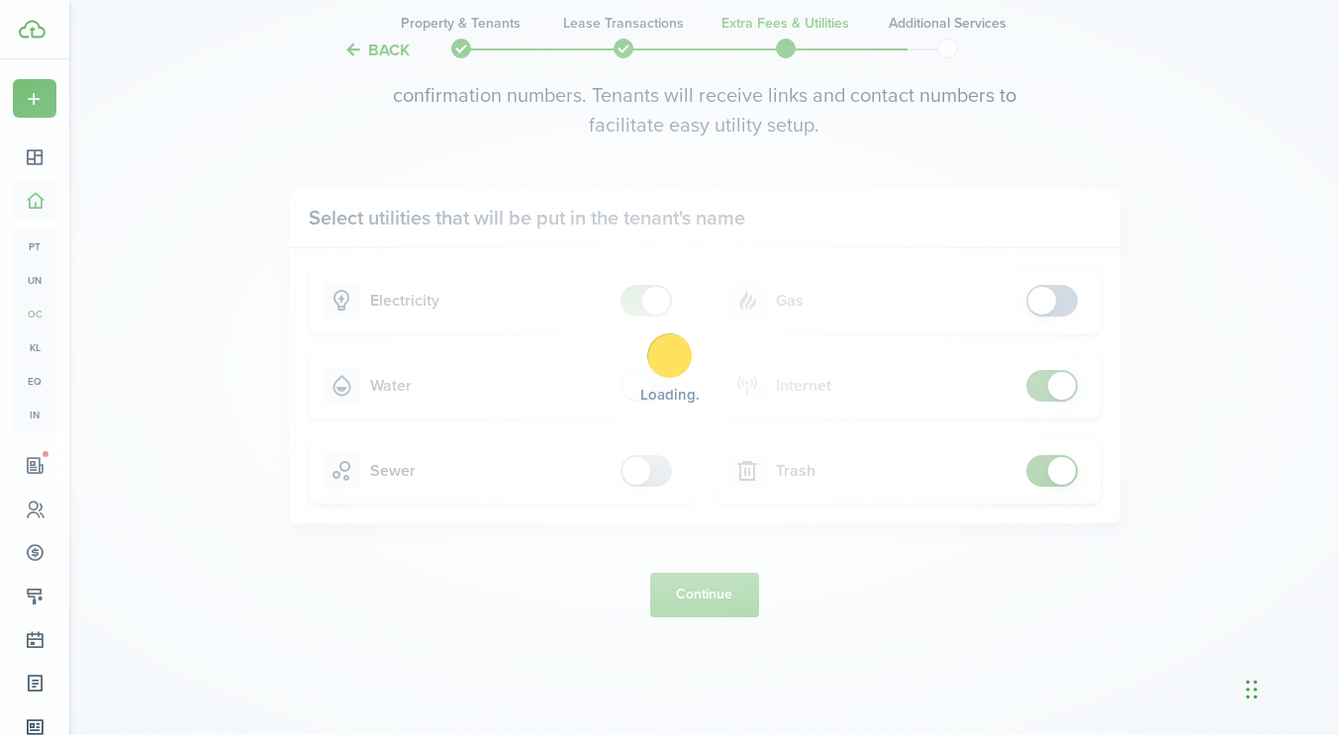
click at [692, 610] on button "Continue" at bounding box center [704, 595] width 109 height 45
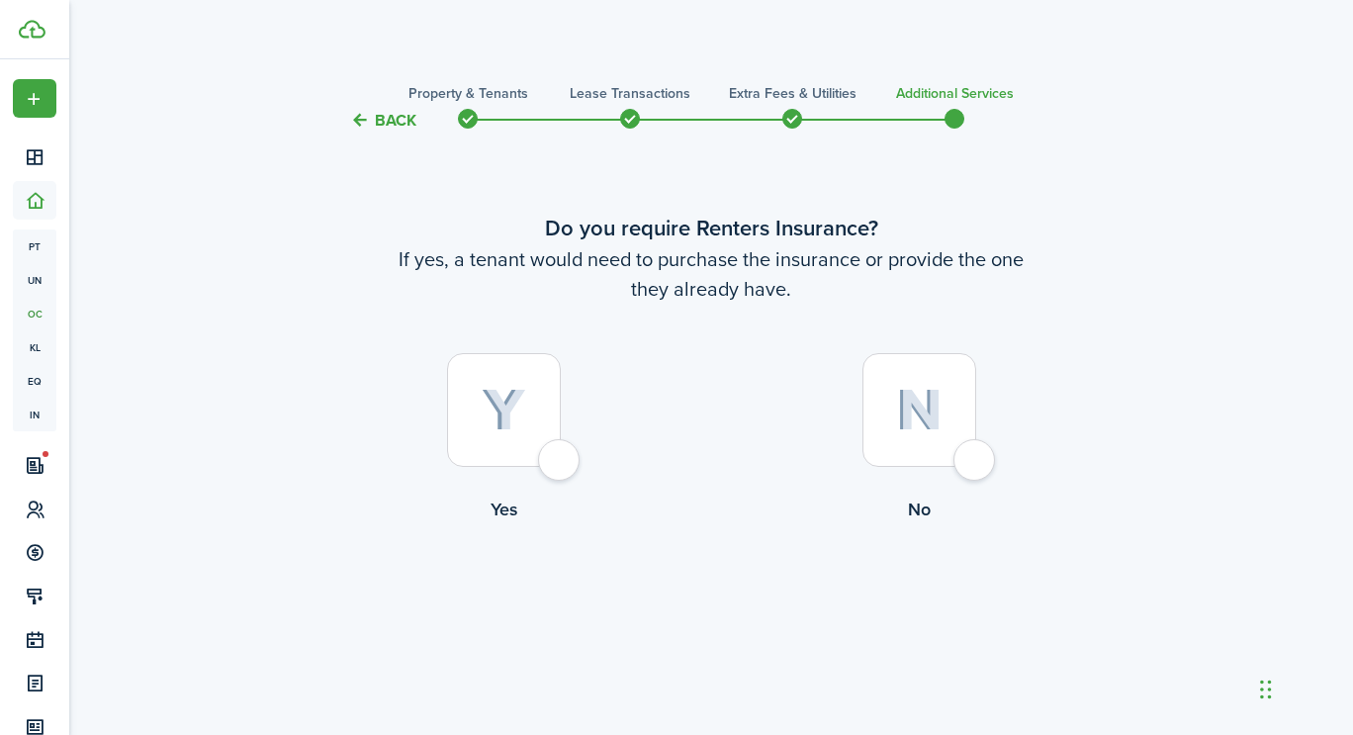
click at [973, 467] on div at bounding box center [920, 410] width 114 height 114
radio input "true"
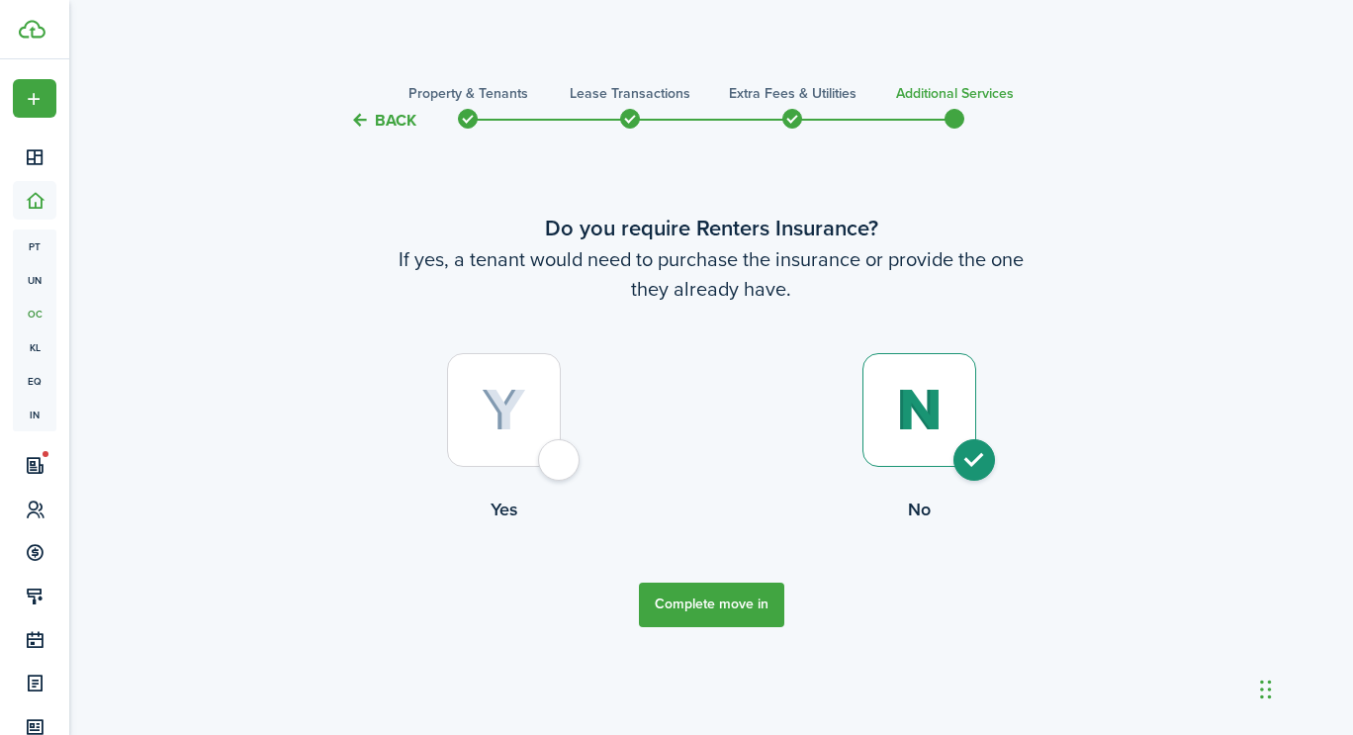
click at [704, 609] on button "Complete move in" at bounding box center [711, 605] width 145 height 45
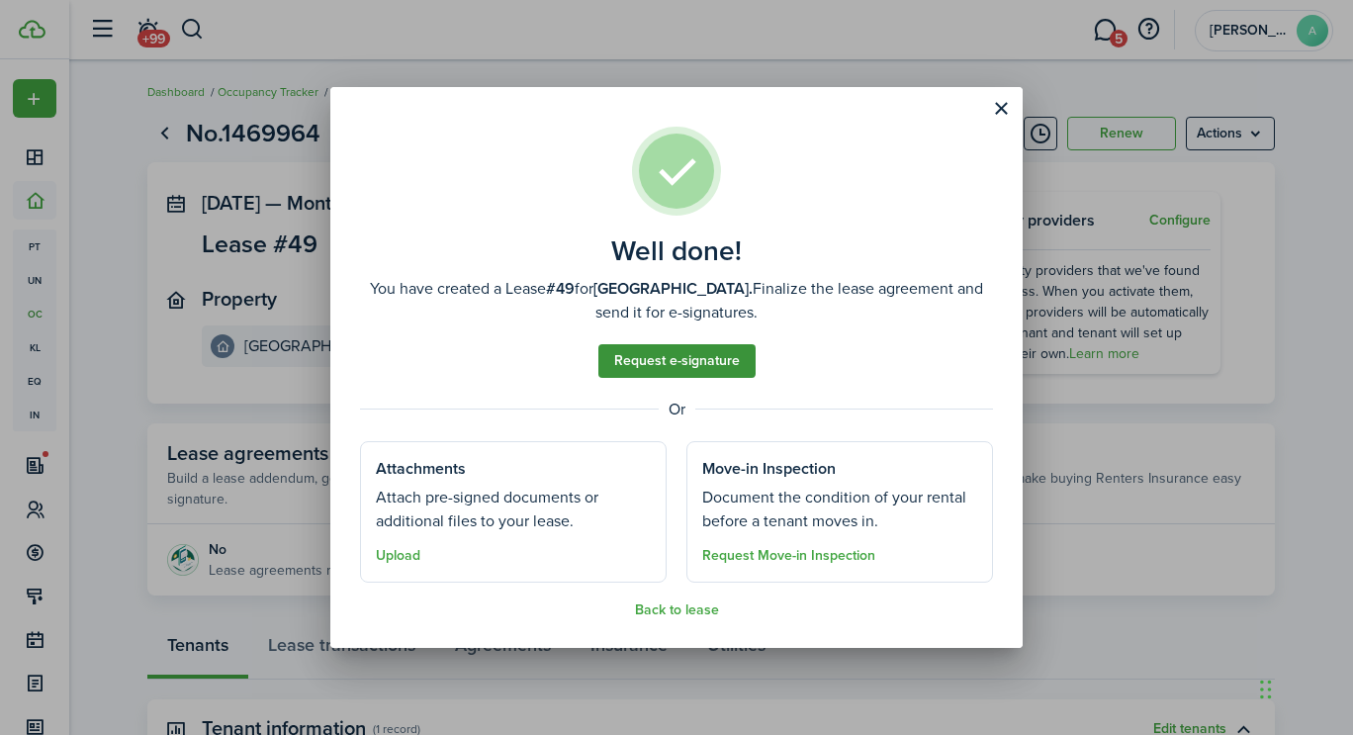
click at [649, 357] on link "Request e-signature" at bounding box center [677, 361] width 157 height 34
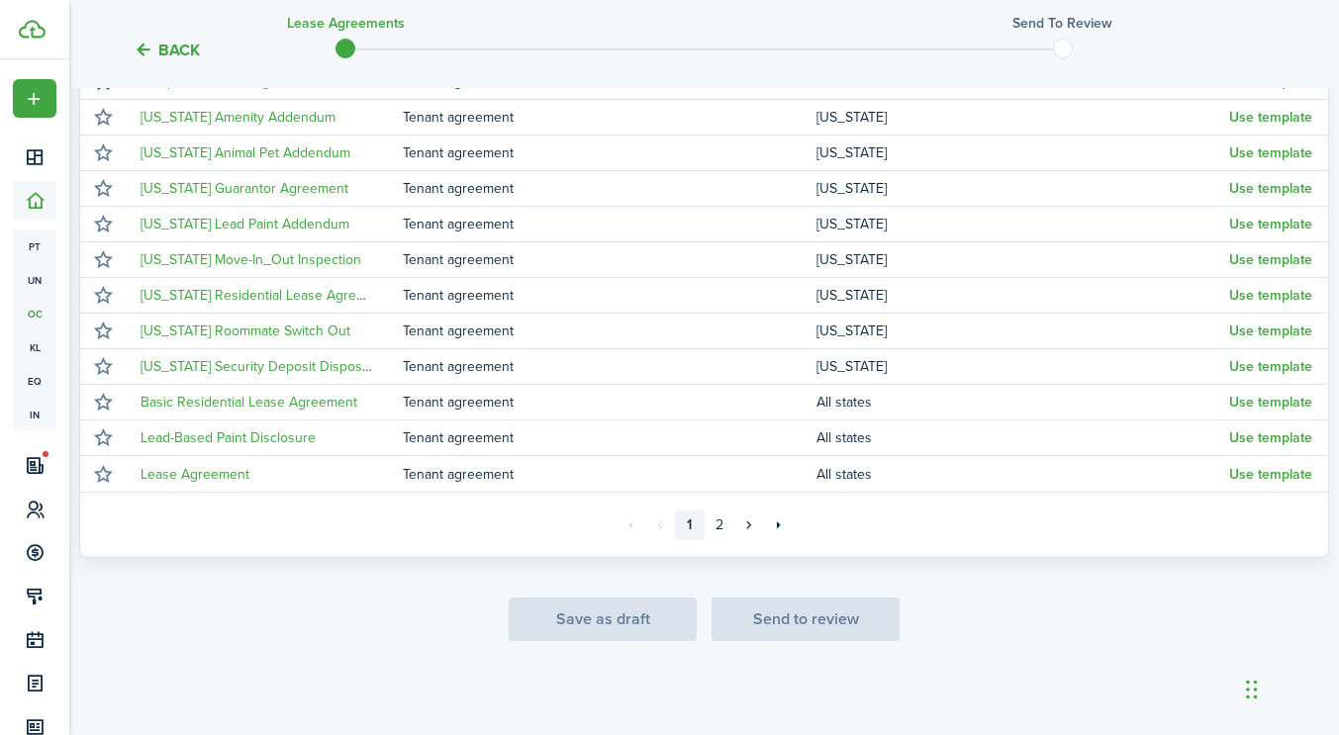
scroll to position [290, 0]
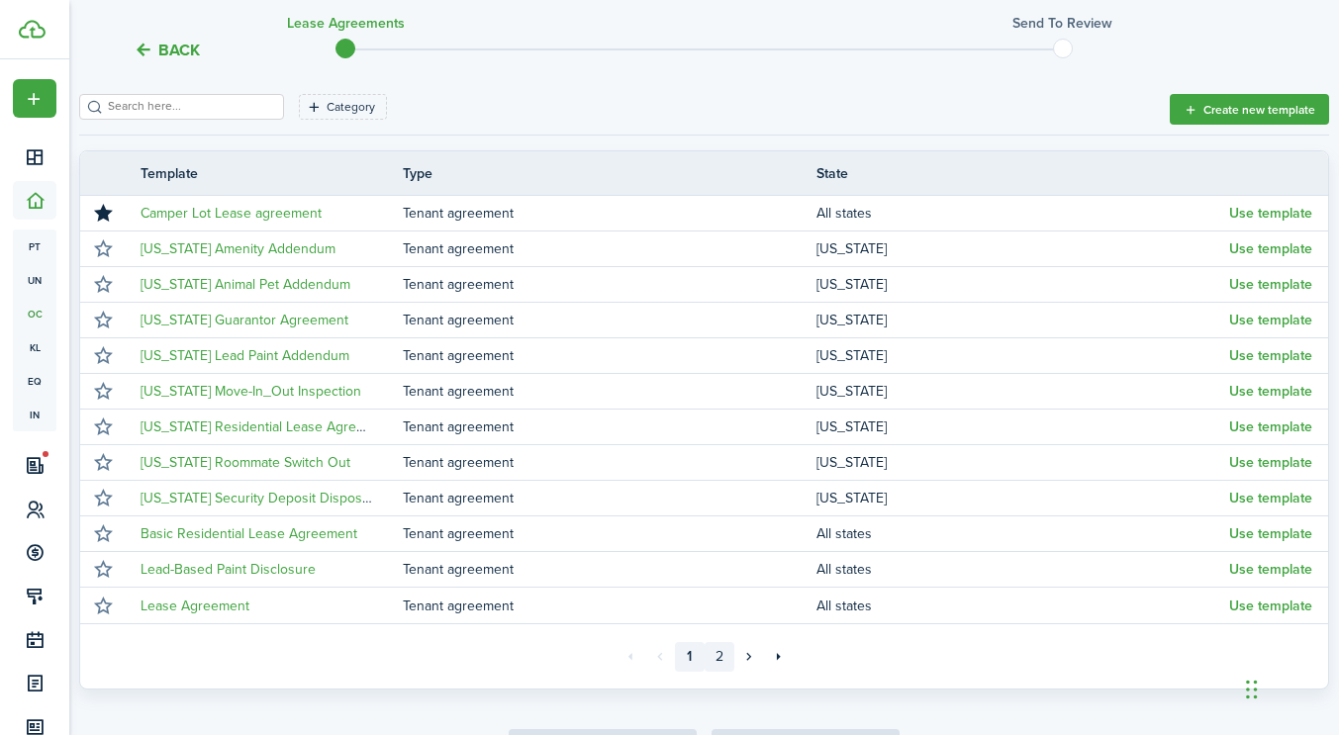
click at [712, 653] on link "2" at bounding box center [719, 657] width 30 height 30
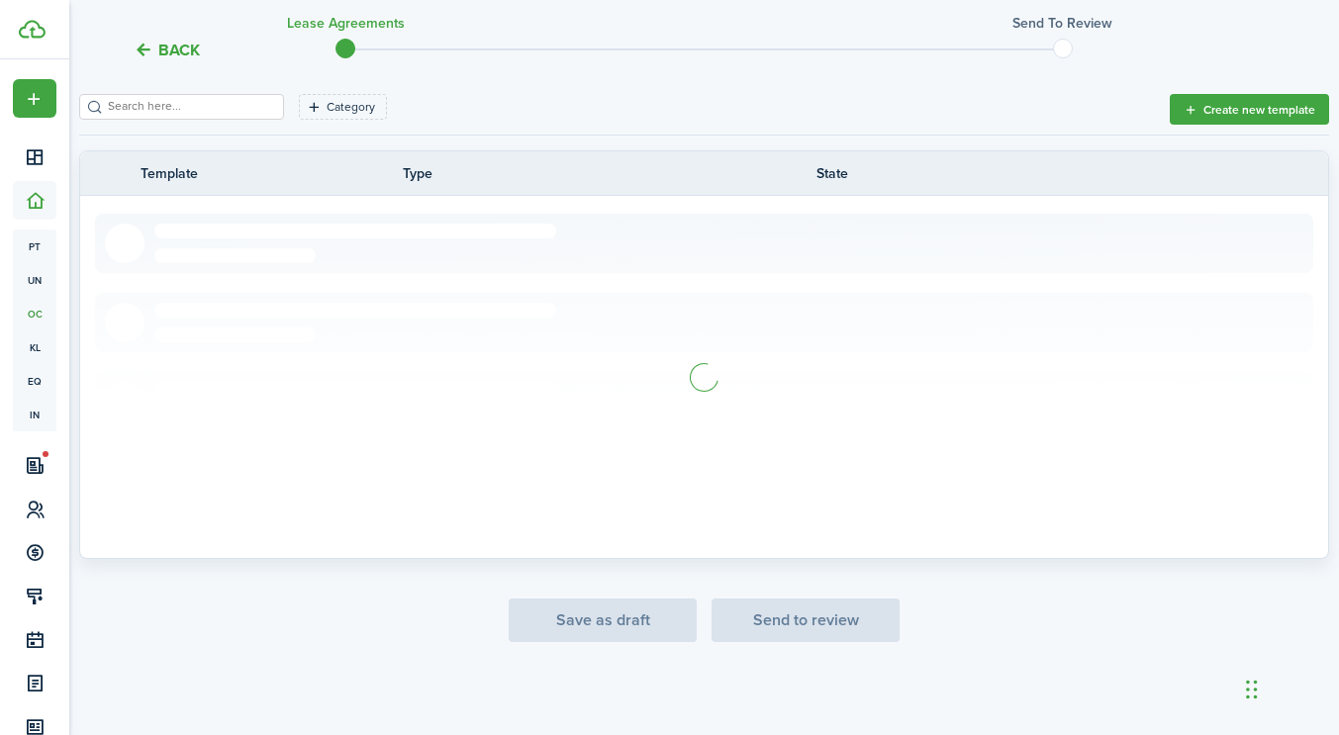
scroll to position [172, 0]
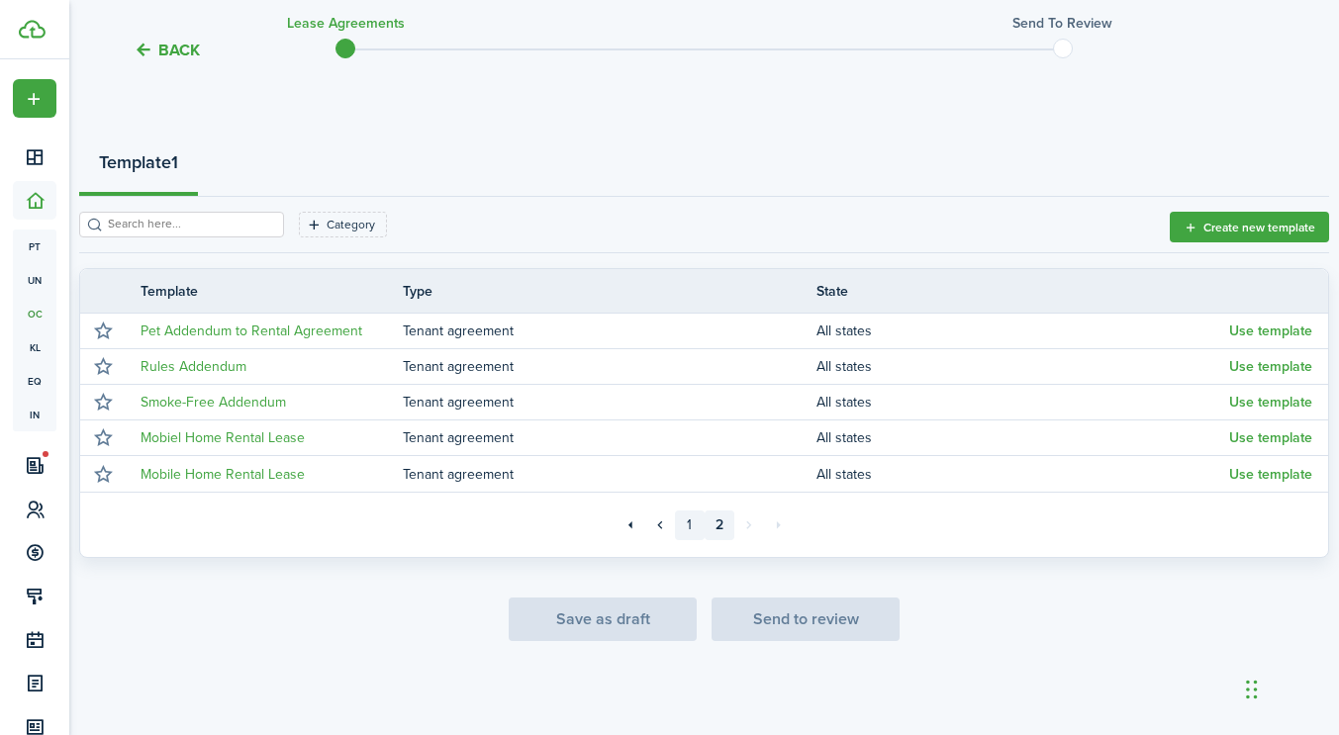
click at [687, 524] on link "1" at bounding box center [690, 526] width 30 height 30
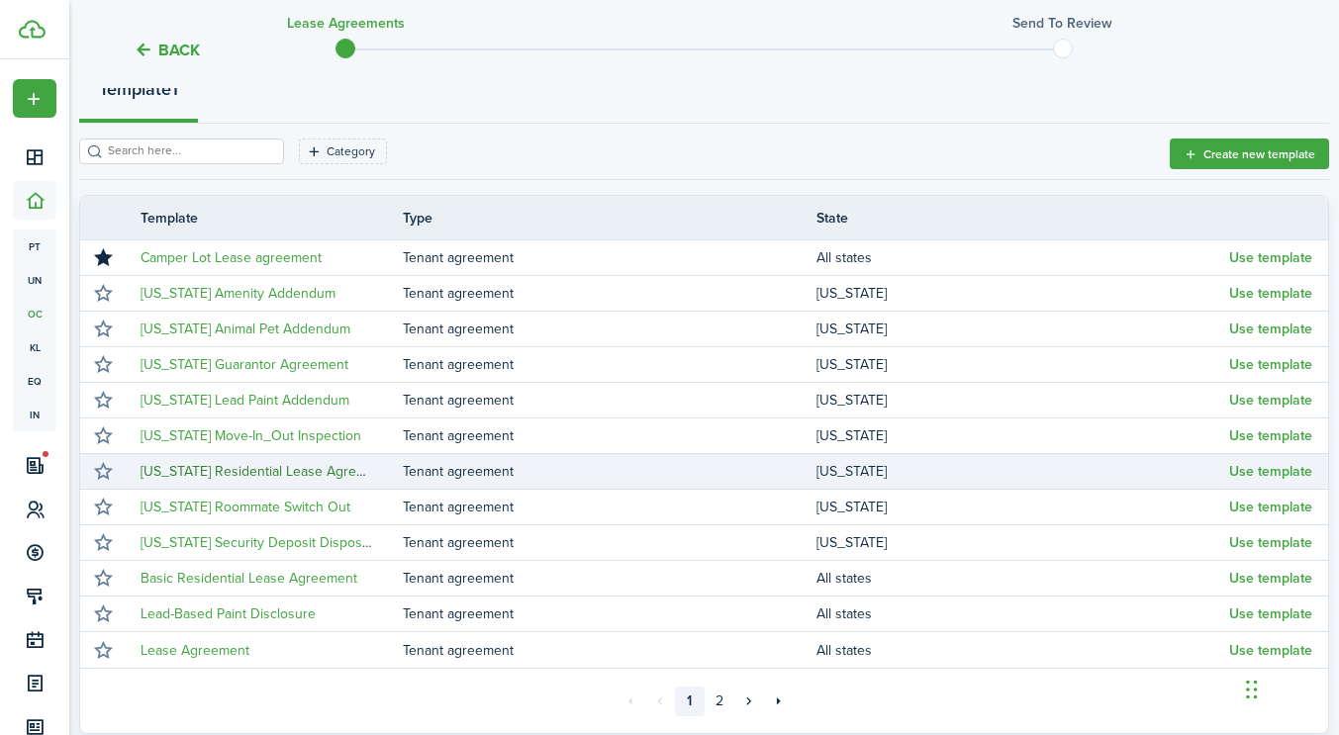
scroll to position [243, 0]
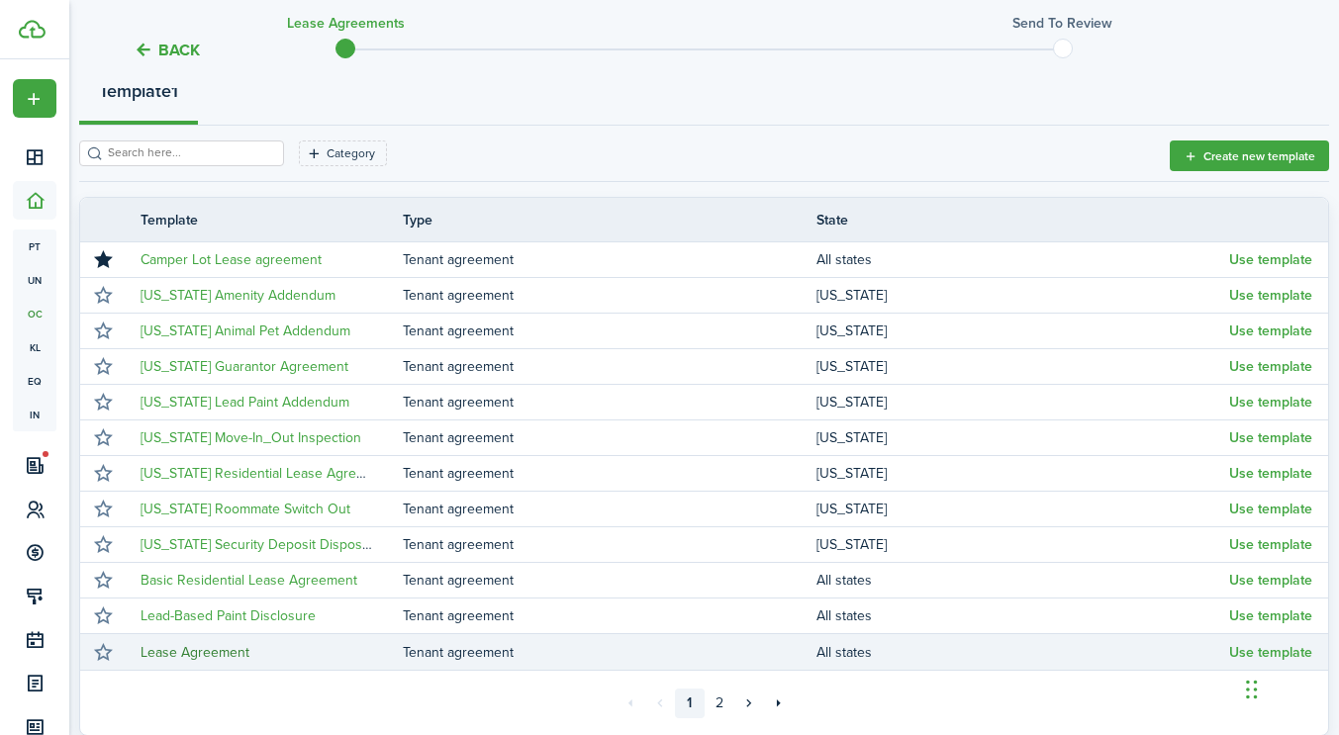
click at [231, 651] on link "Lease Agreement" at bounding box center [194, 652] width 109 height 21
